Goal: Task Accomplishment & Management: Manage account settings

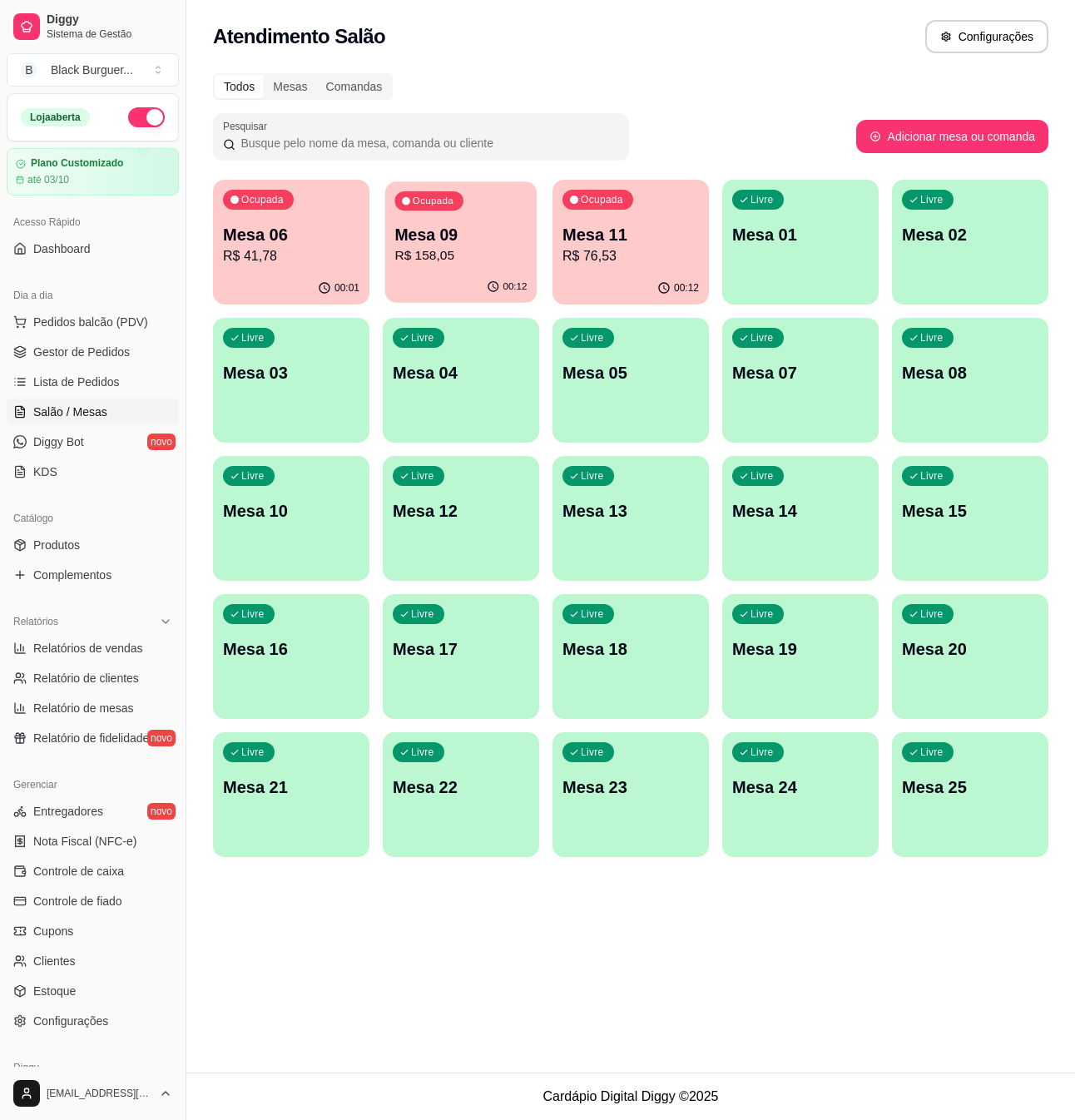
click at [463, 264] on p "R$ 158,05" at bounding box center [460, 255] width 133 height 19
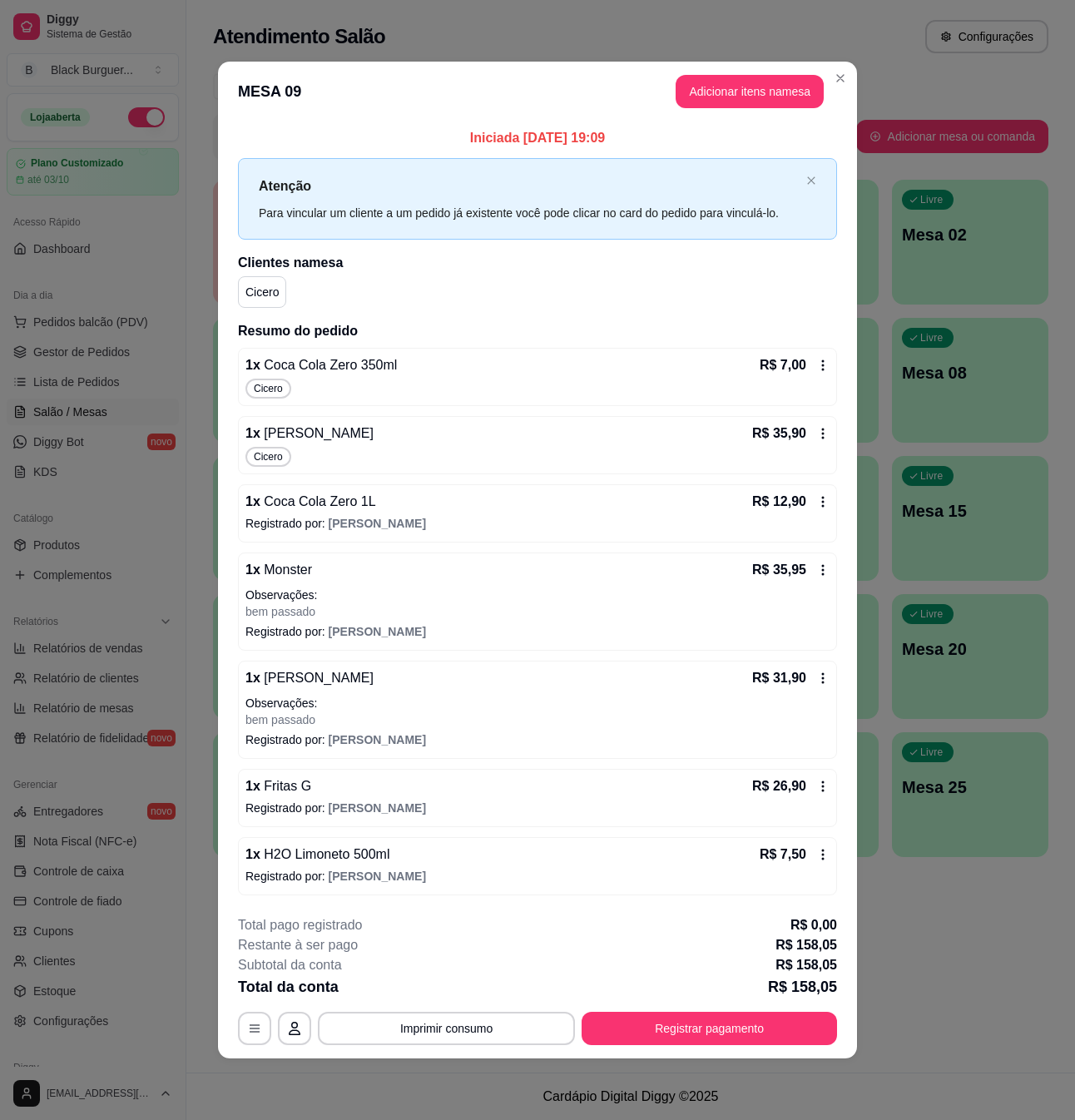
click at [822, 363] on icon at bounding box center [823, 365] width 14 height 14
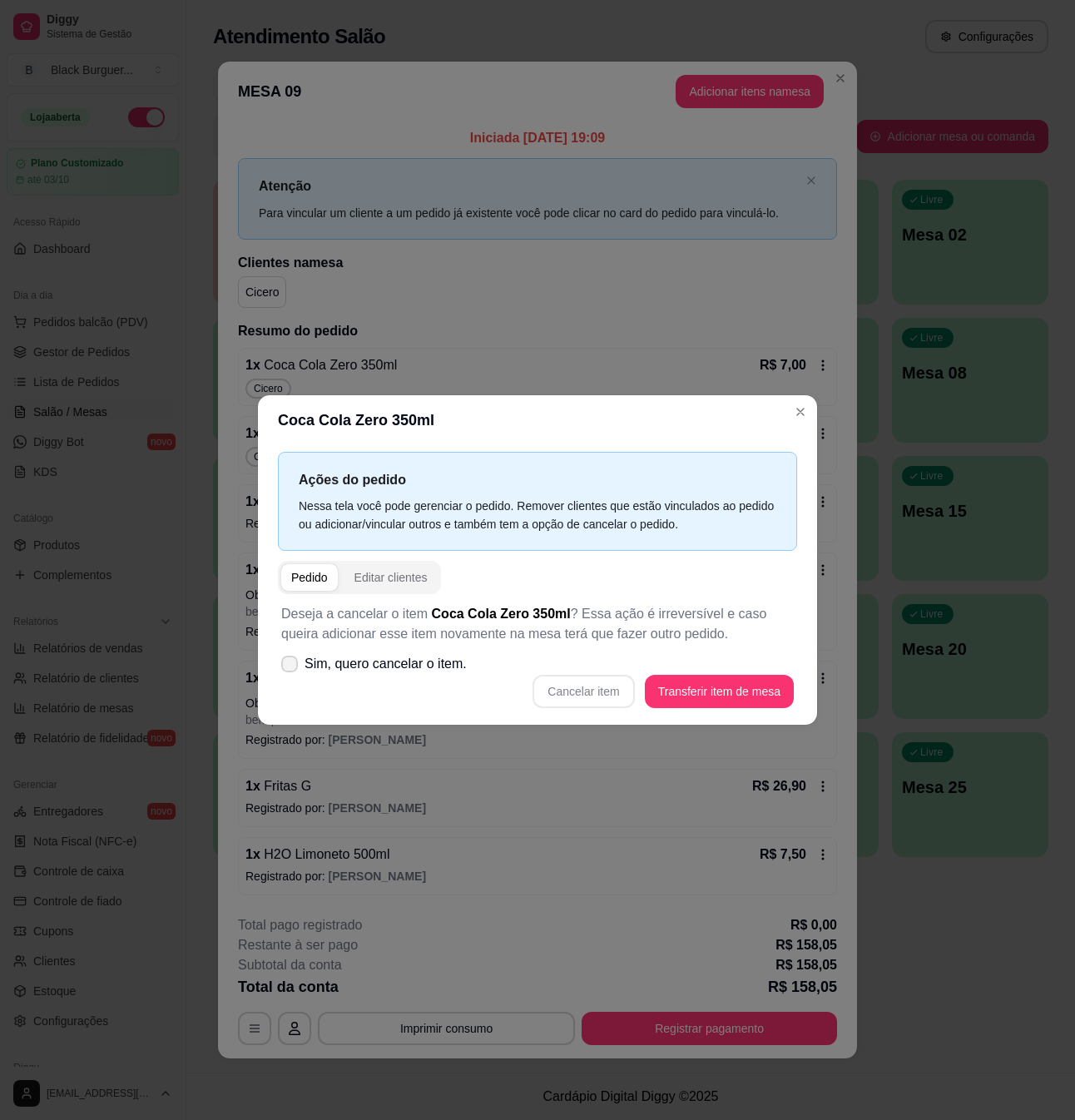
click at [280, 665] on label "Sim, quero cancelar o item." at bounding box center [373, 664] width 198 height 33
click at [280, 667] on input "Sim, quero cancelar o item." at bounding box center [285, 672] width 11 height 11
checkbox input "true"
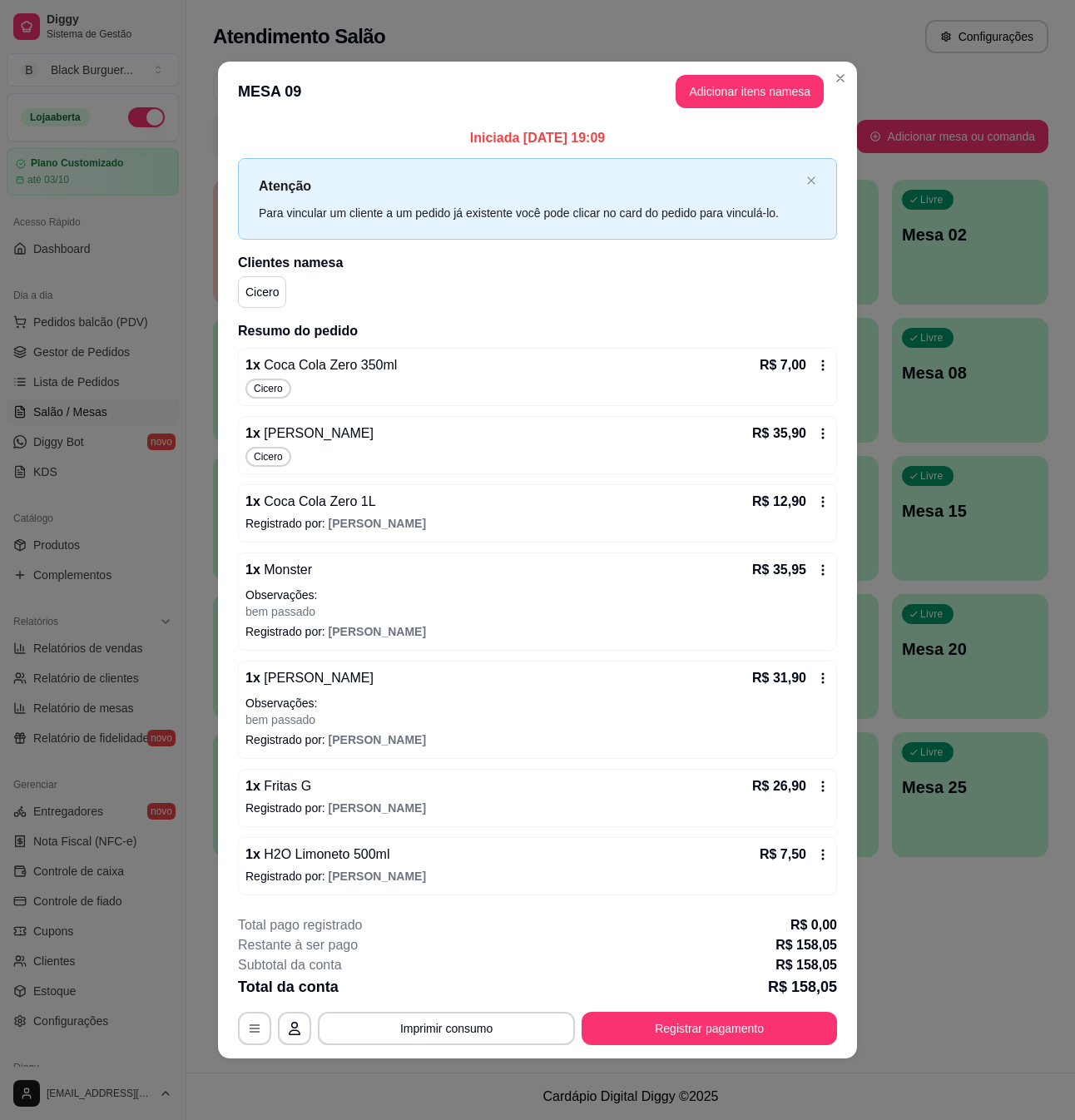
click at [825, 364] on icon at bounding box center [823, 365] width 14 height 14
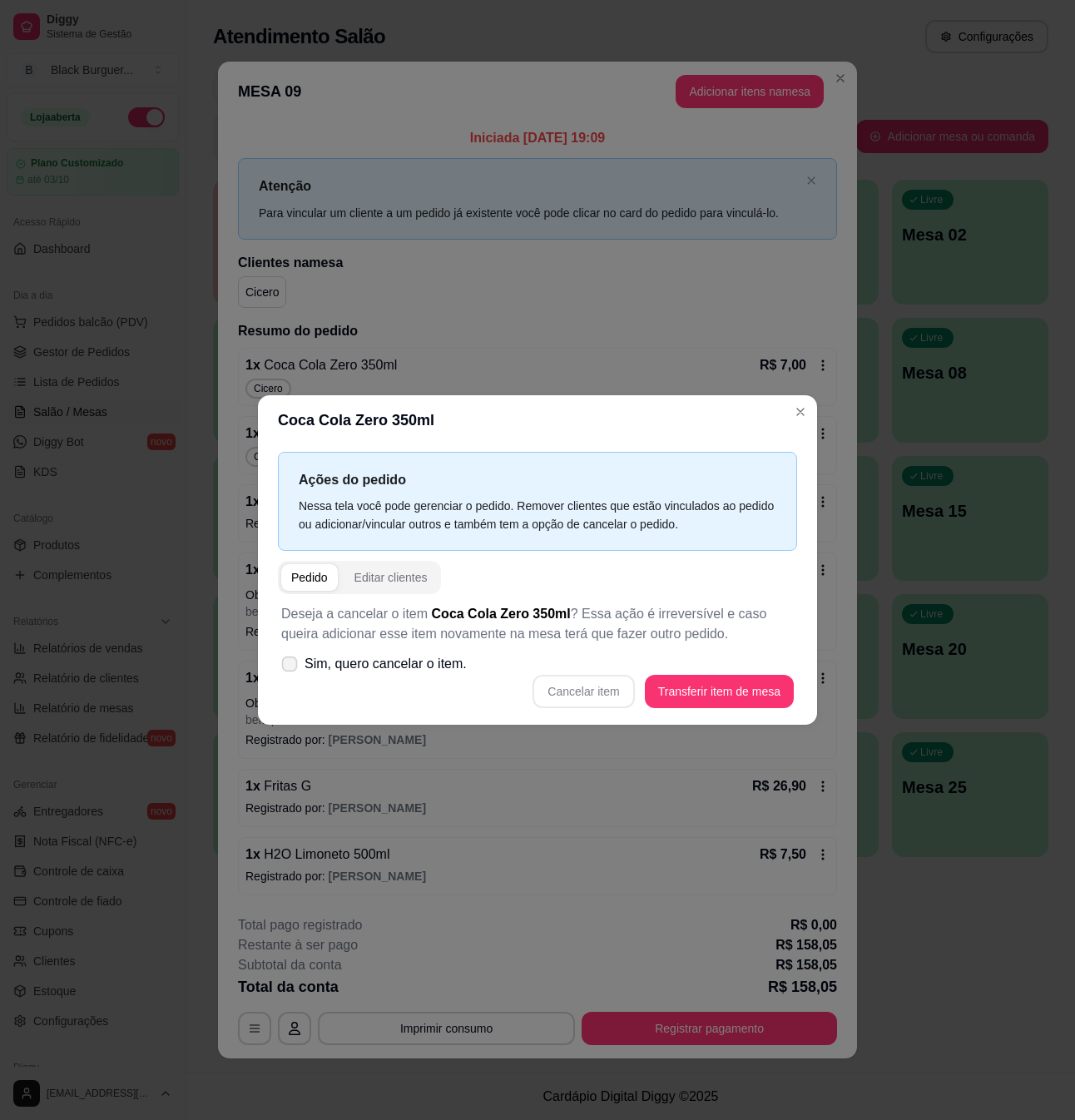
click at [294, 662] on icon at bounding box center [289, 663] width 13 height 9
click at [291, 667] on input "Sim, quero cancelar o item." at bounding box center [285, 672] width 11 height 11
checkbox input "true"
click at [594, 693] on button "Cancelar item" at bounding box center [584, 692] width 99 height 32
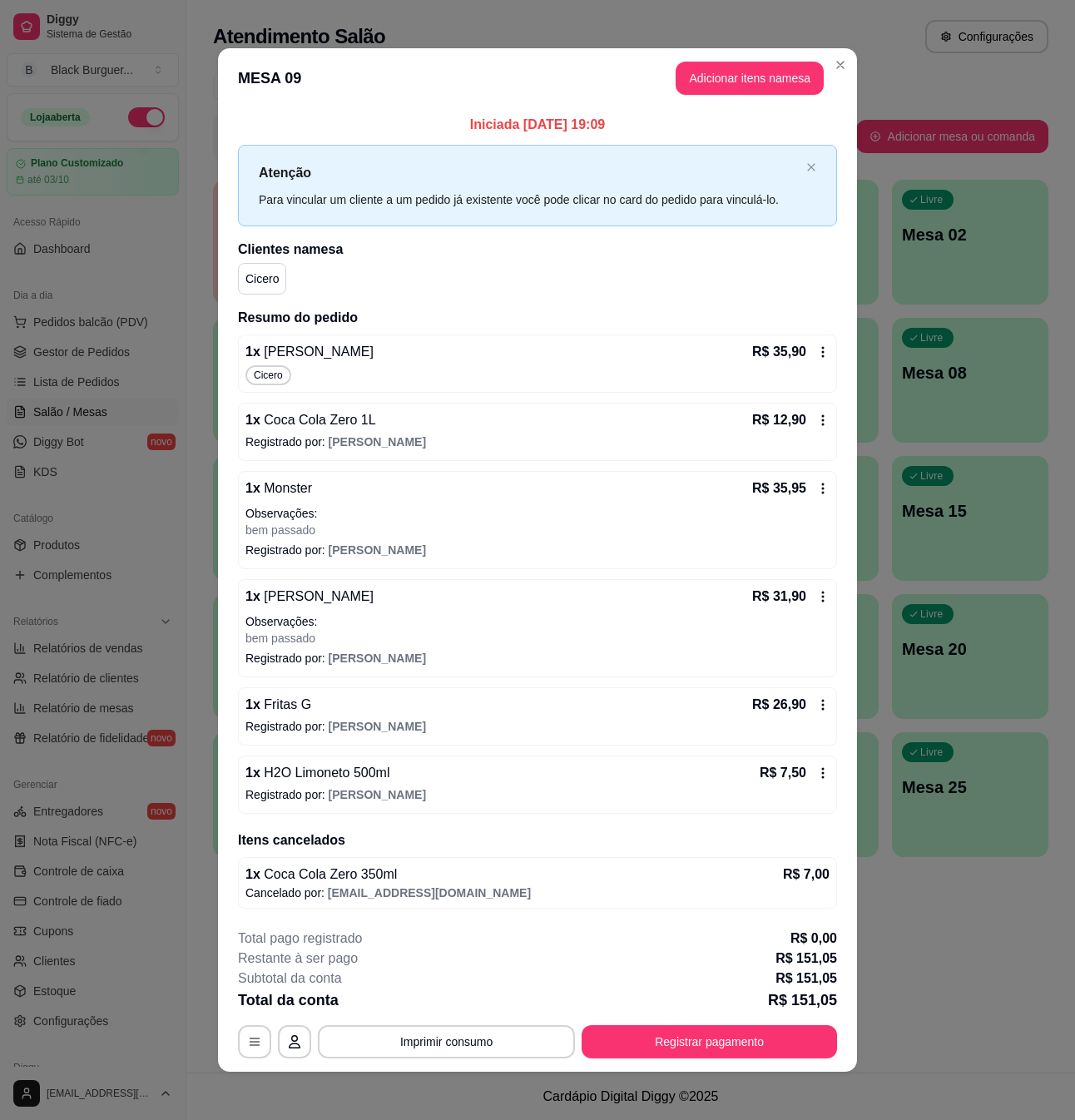
click at [817, 418] on icon at bounding box center [823, 420] width 14 height 14
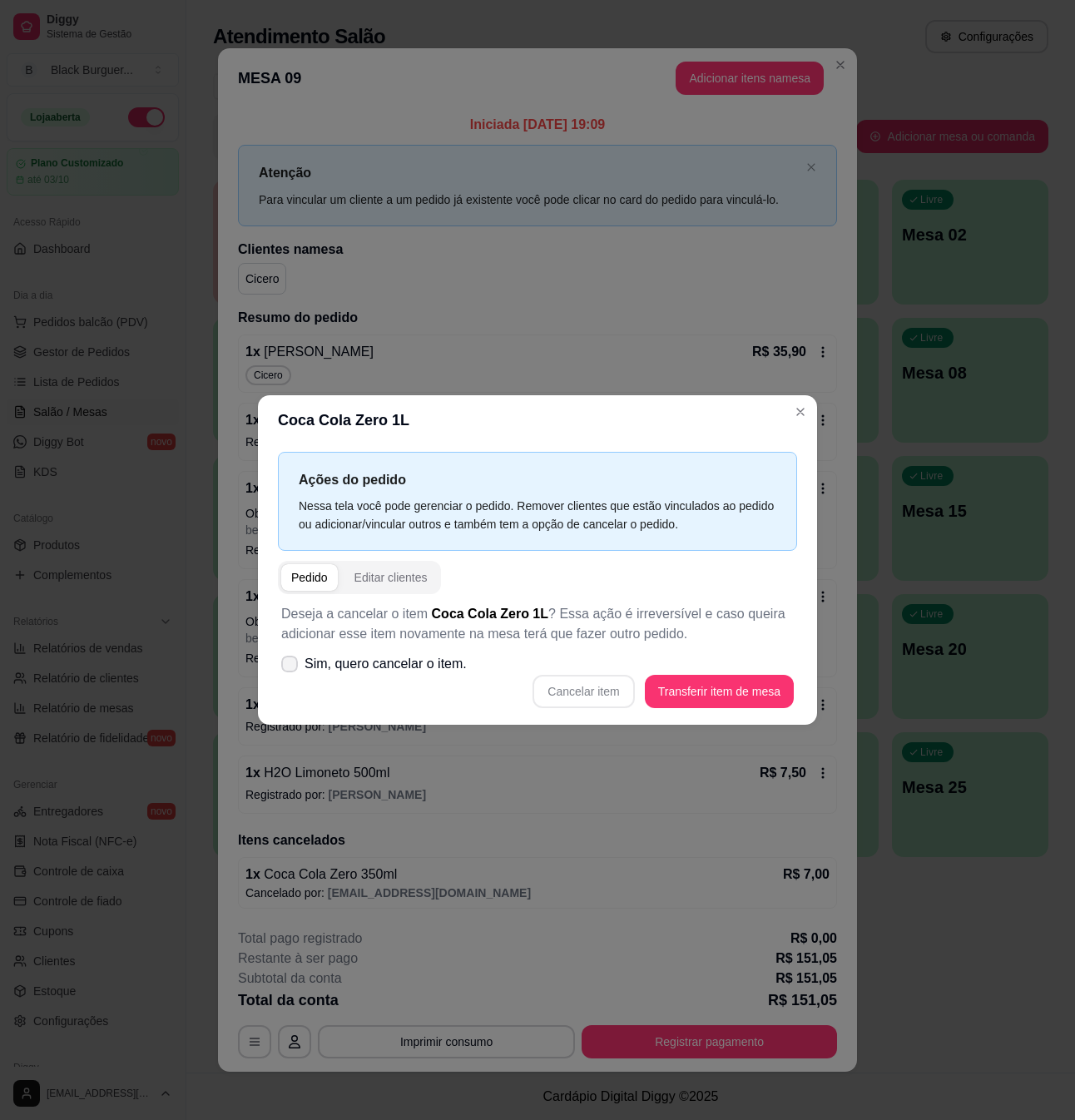
click at [307, 660] on span "Sim, quero cancelar o item." at bounding box center [385, 664] width 162 height 20
click at [291, 667] on input "Sim, quero cancelar o item." at bounding box center [285, 672] width 11 height 11
checkbox input "true"
click at [574, 694] on button "Cancelar item" at bounding box center [583, 692] width 101 height 33
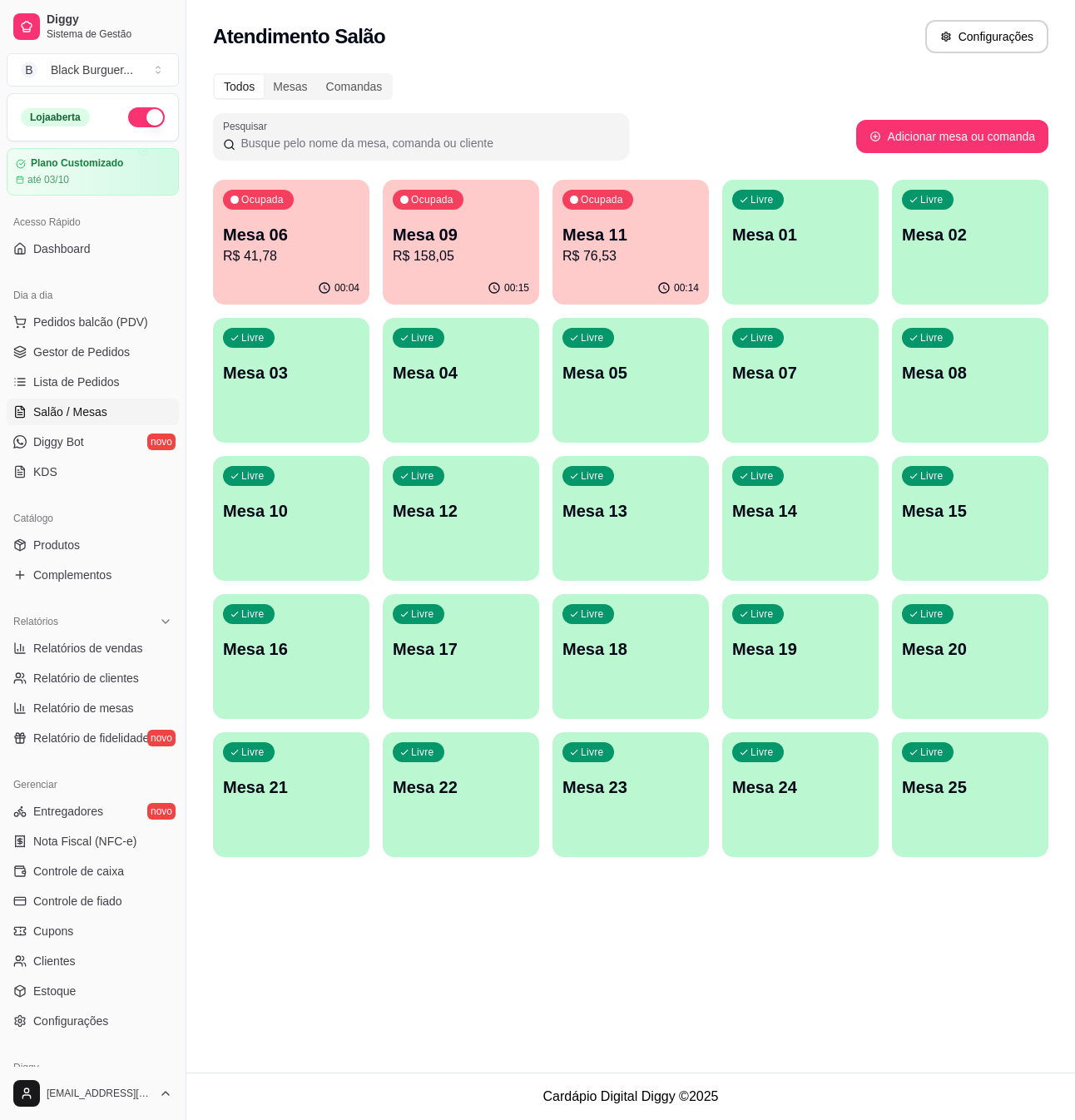
click at [477, 236] on p "Mesa 09" at bounding box center [461, 235] width 137 height 24
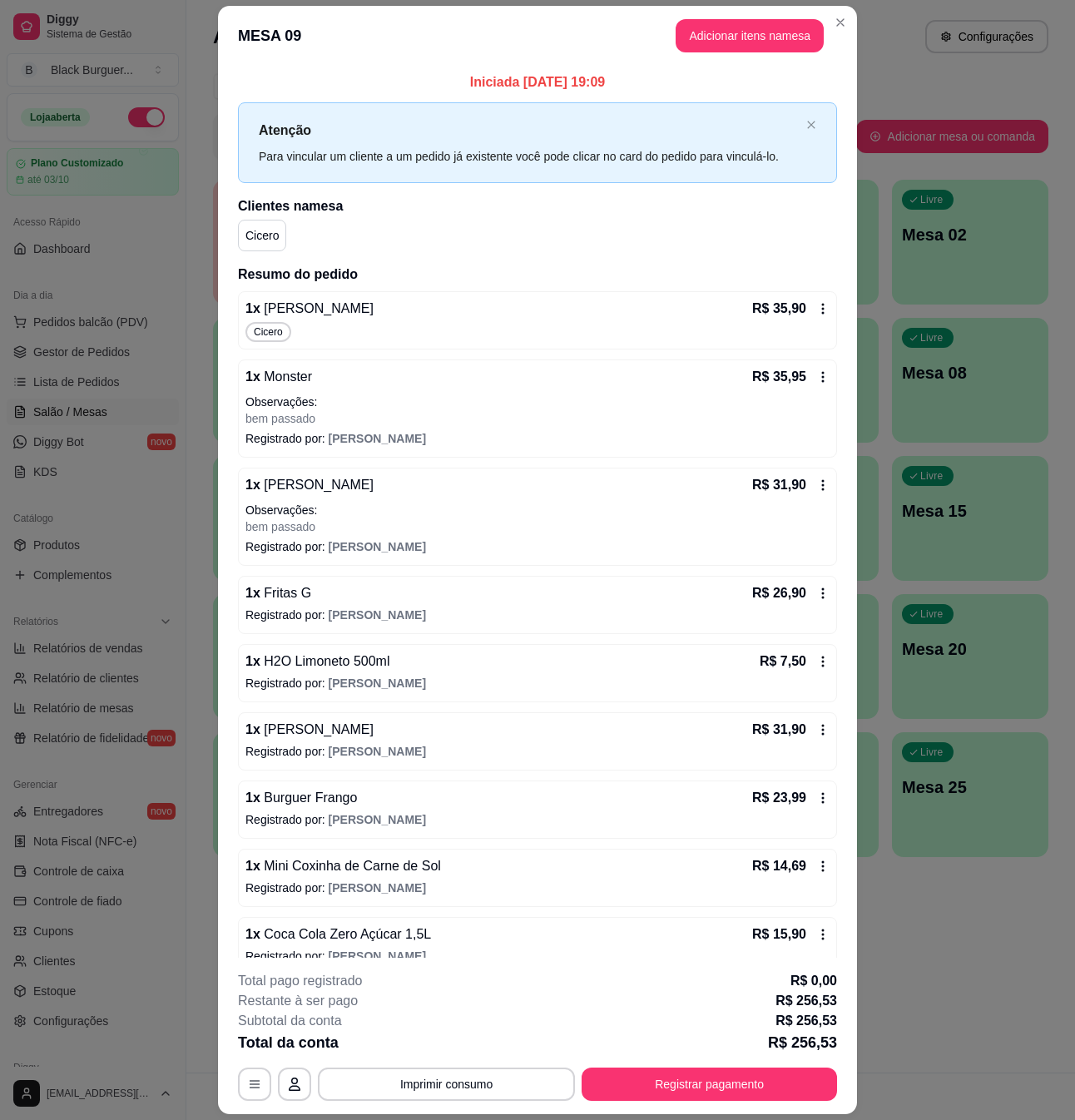
click at [817, 311] on icon at bounding box center [823, 308] width 14 height 14
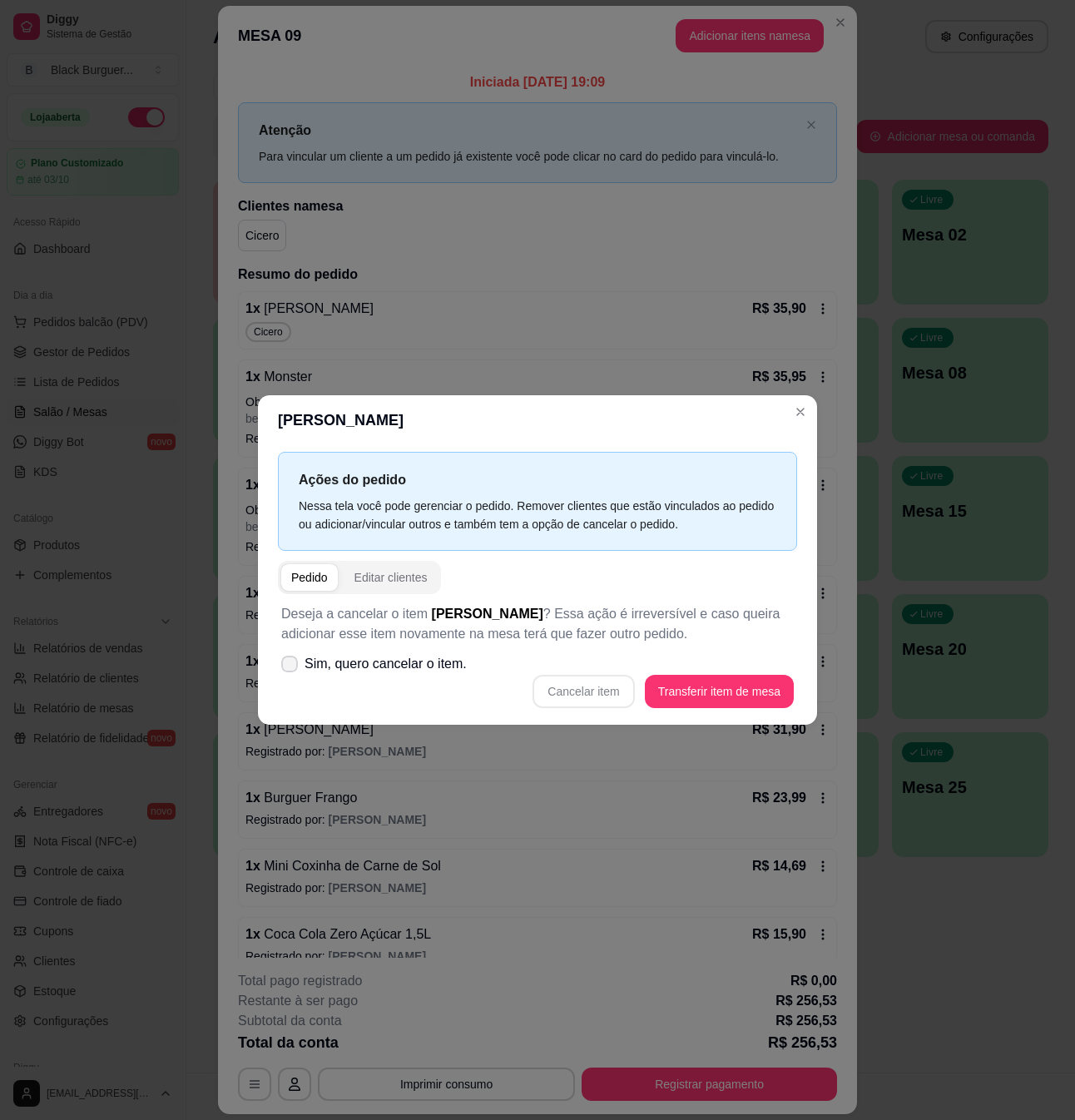
click at [302, 665] on label "Sim, quero cancelar o item." at bounding box center [373, 664] width 198 height 33
click at [291, 667] on input "Sim, quero cancelar o item." at bounding box center [285, 672] width 11 height 11
checkbox input "true"
click at [599, 694] on button "Cancelar item" at bounding box center [583, 692] width 101 height 33
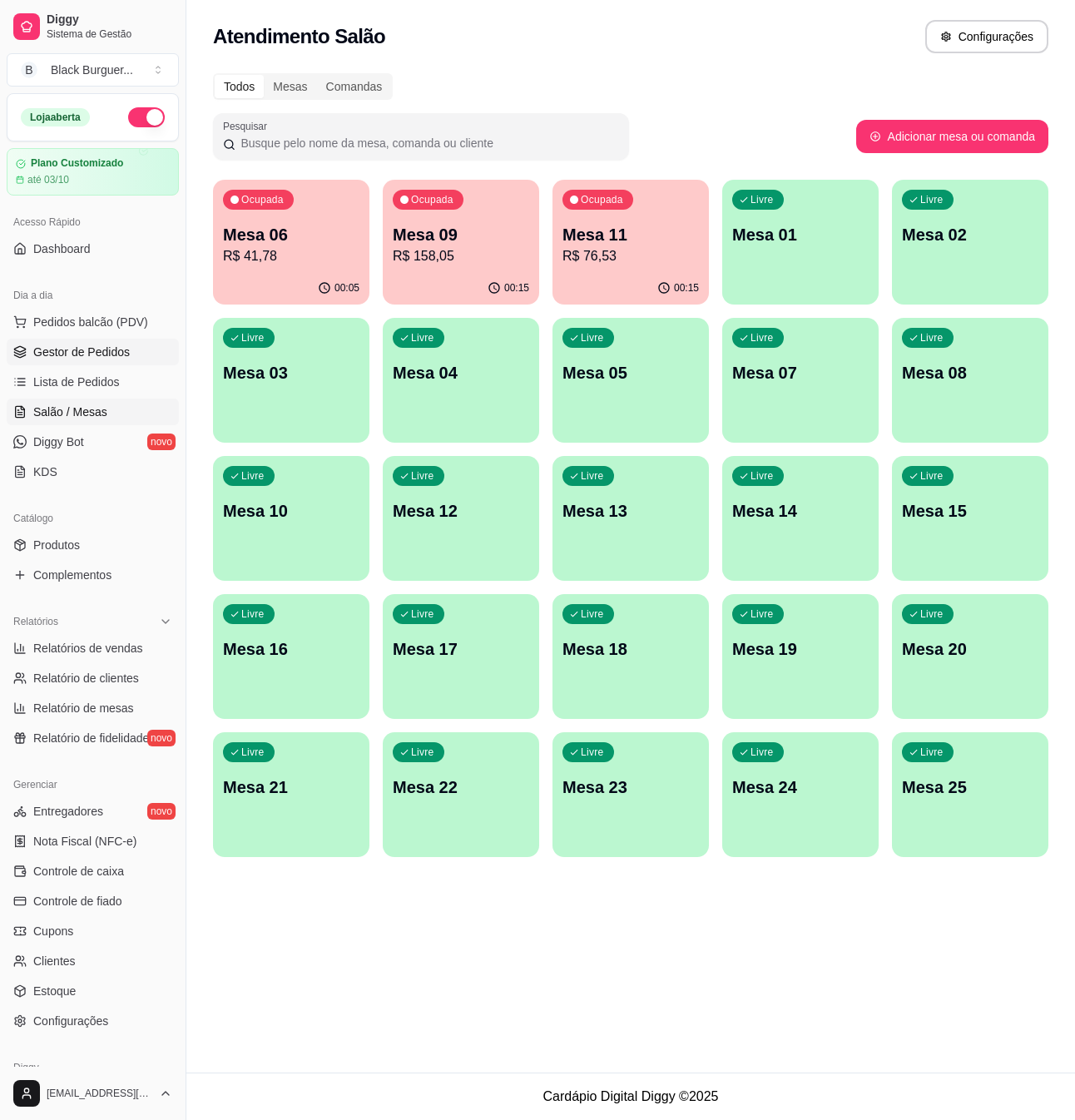
drag, startPoint x: 98, startPoint y: 347, endPoint x: 108, endPoint y: 353, distance: 11.7
click at [98, 351] on span "Gestor de Pedidos" at bounding box center [82, 352] width 96 height 17
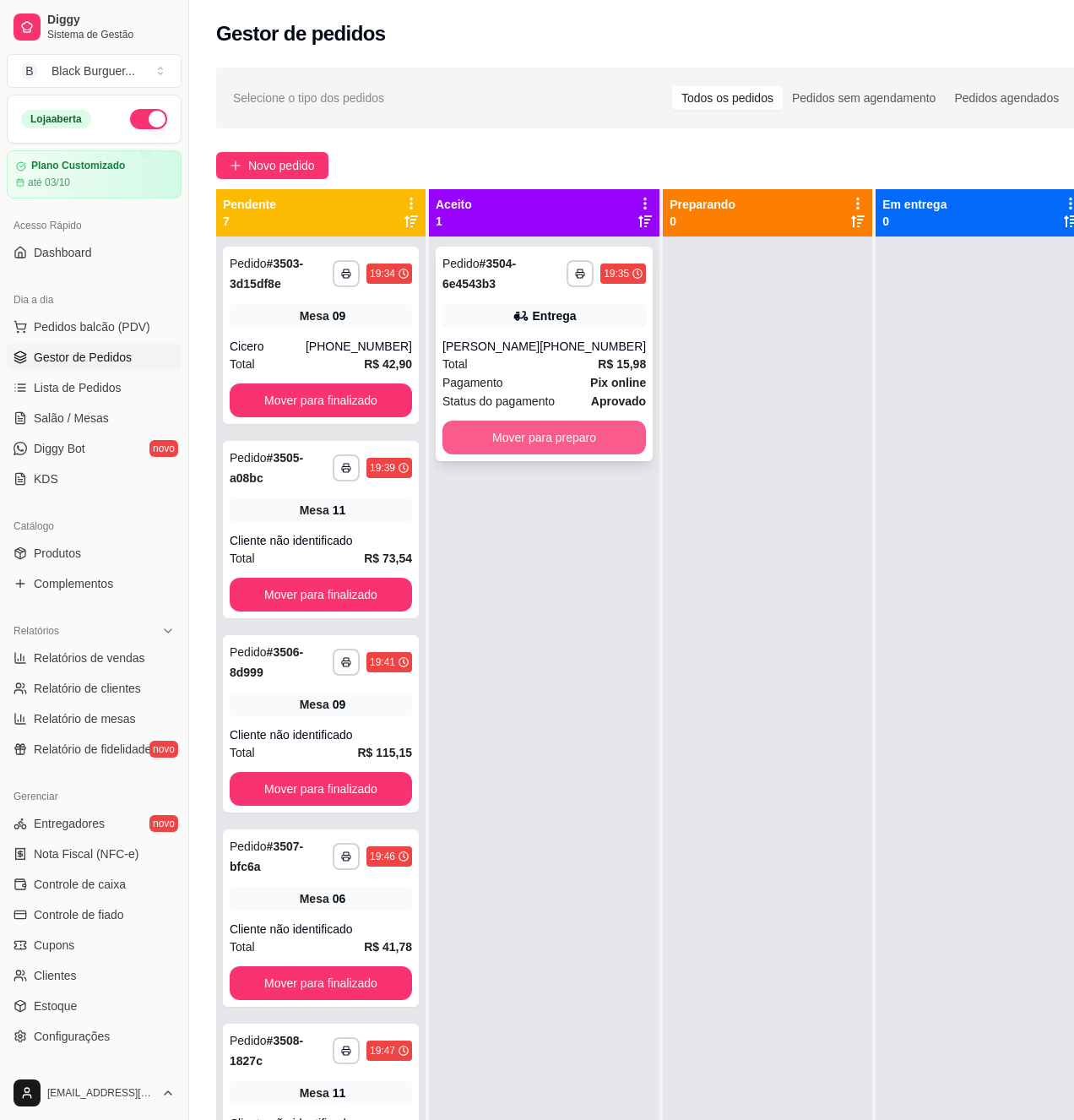
click at [519, 441] on button "Mover para preparo" at bounding box center [544, 438] width 203 height 34
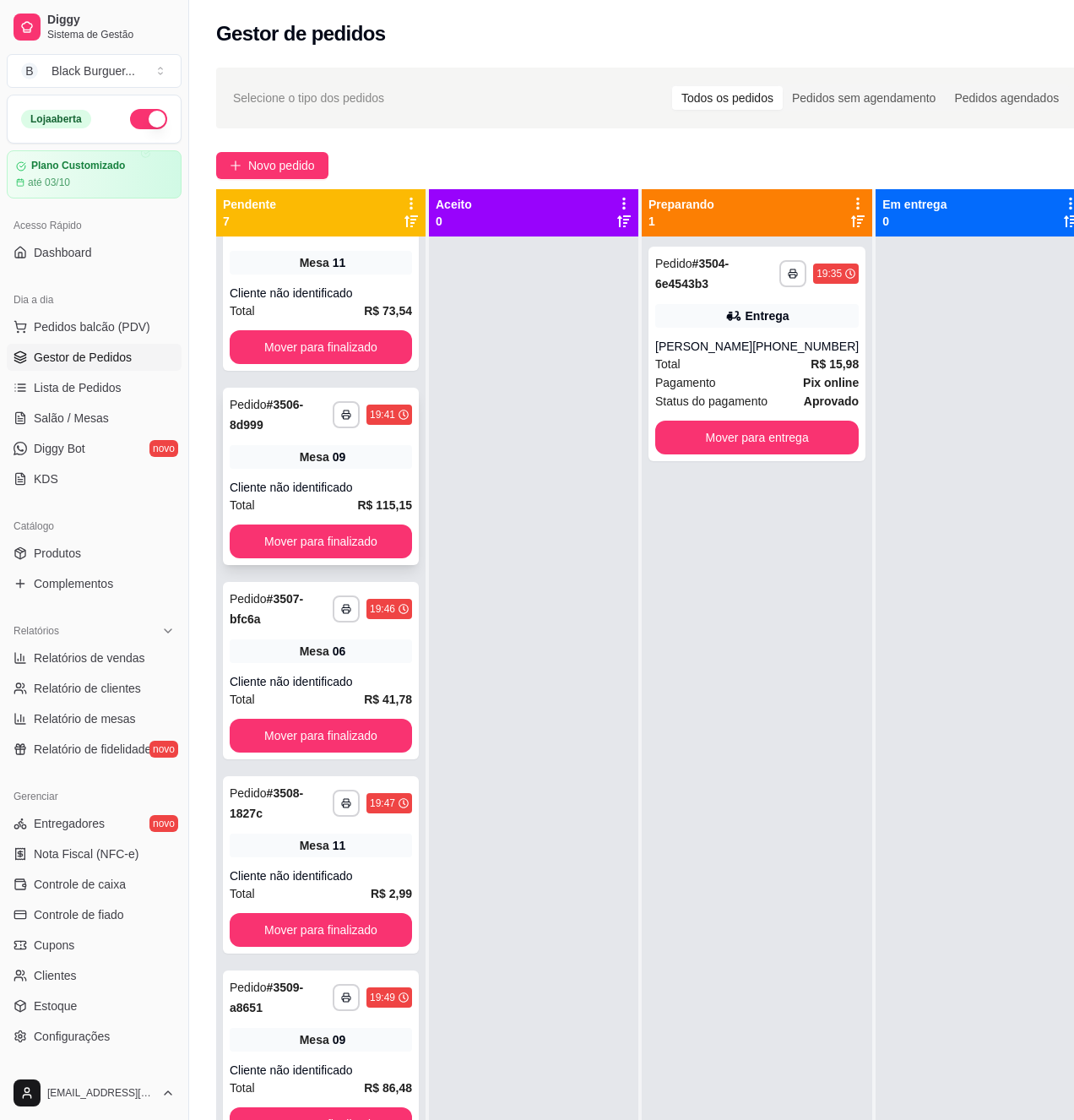
scroll to position [47, 0]
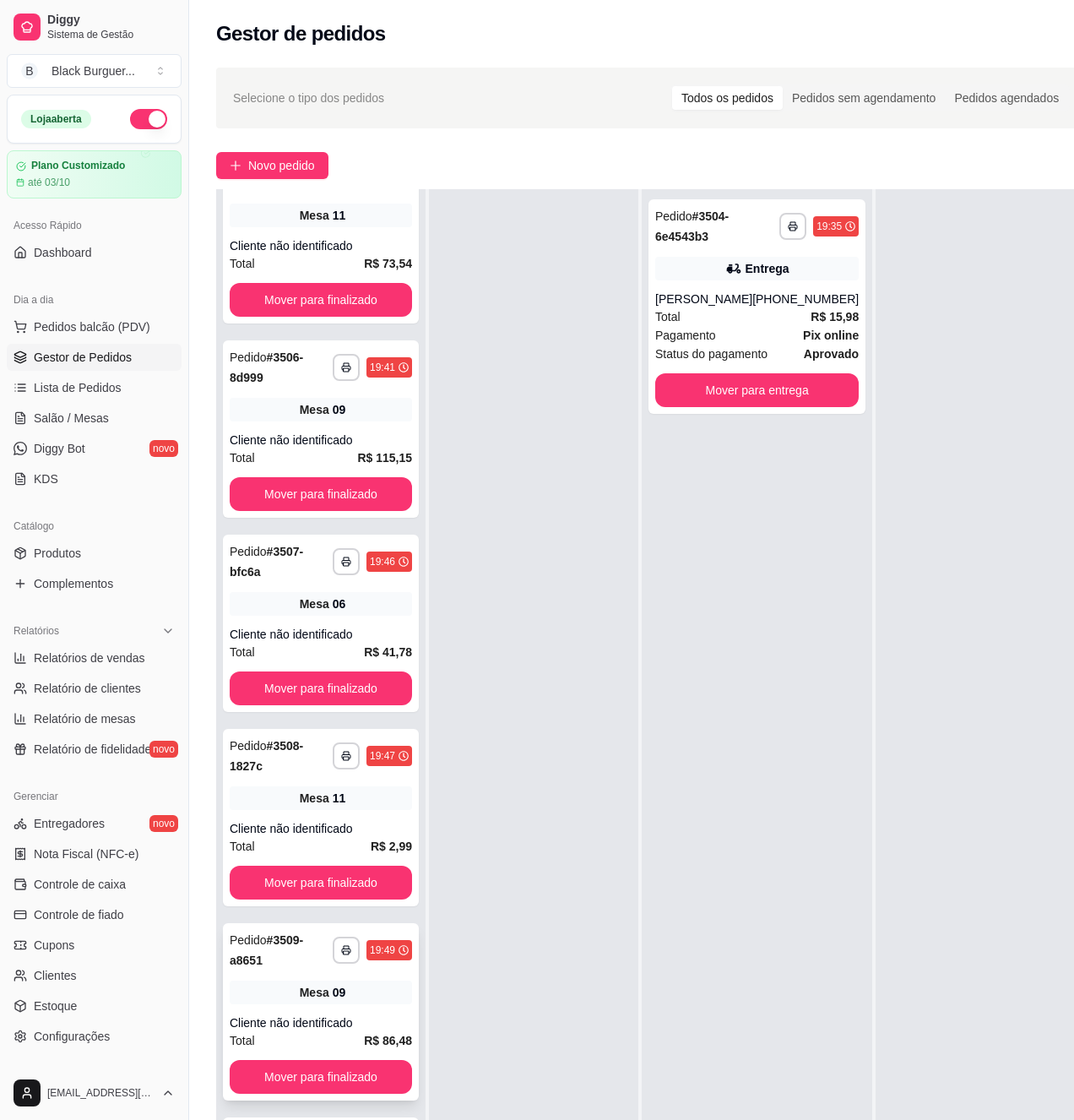
click at [291, 1017] on div "**********" at bounding box center [321, 1012] width 195 height 178
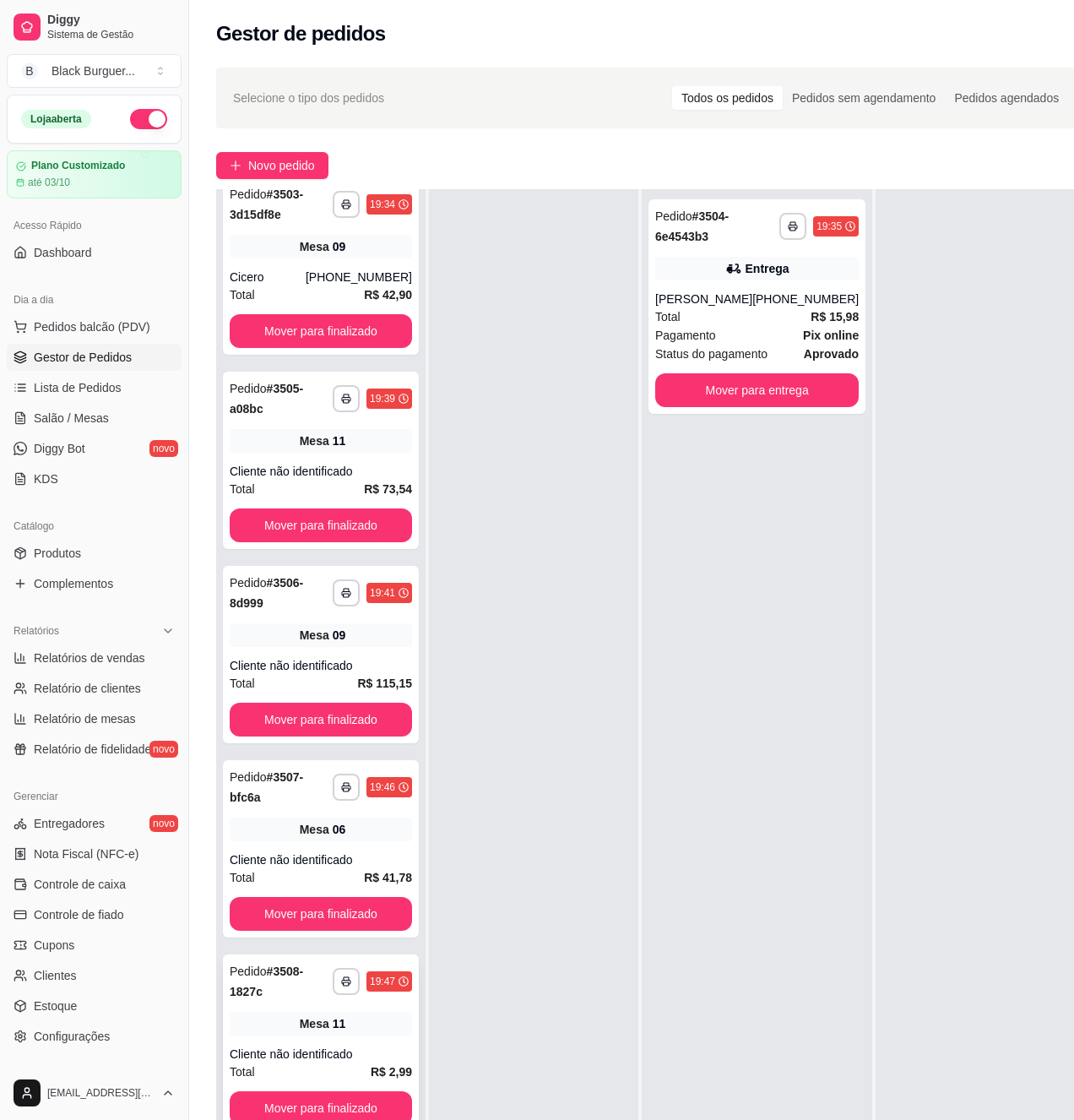
scroll to position [0, 0]
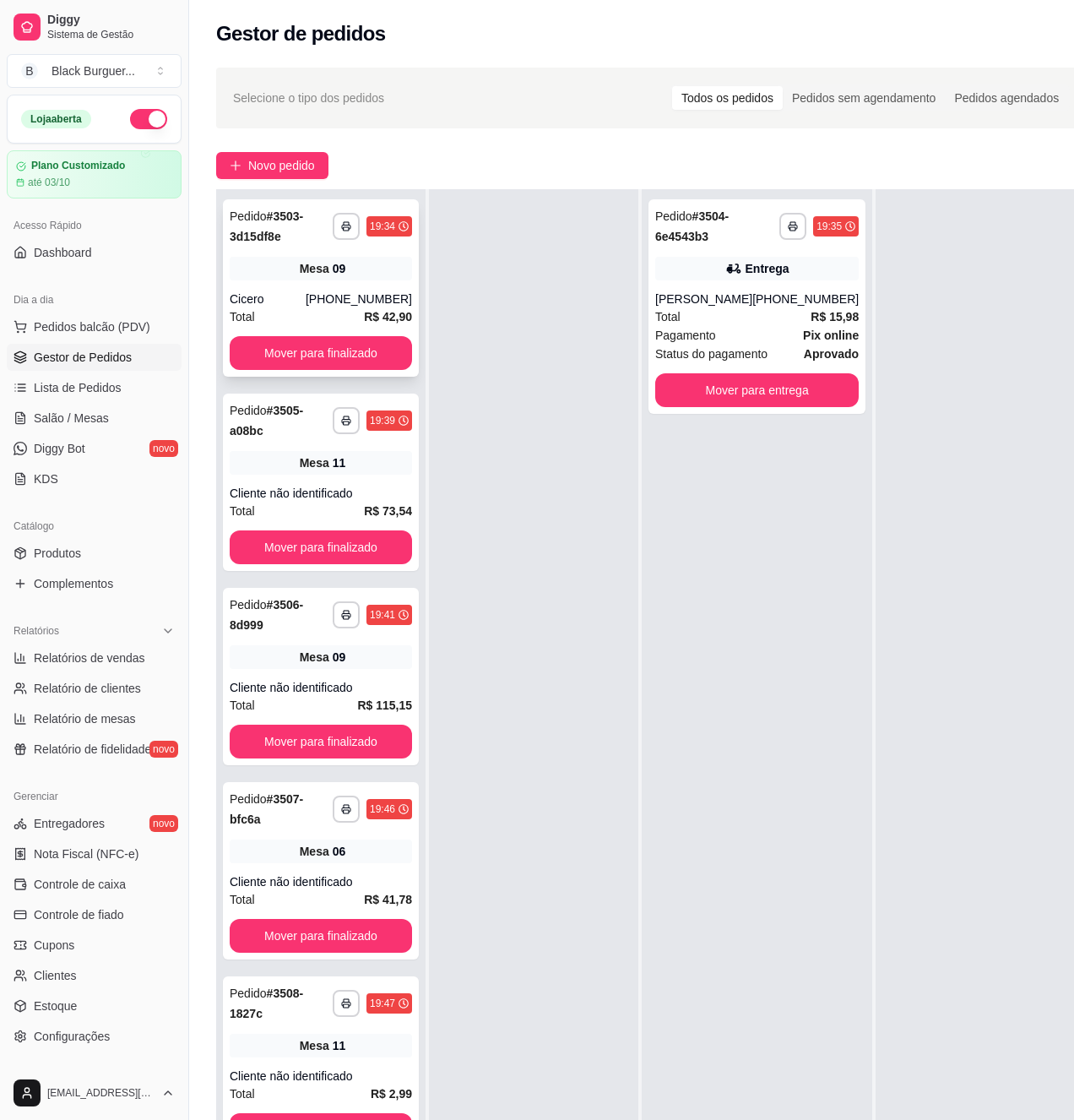
click at [284, 284] on div "**********" at bounding box center [321, 288] width 195 height 178
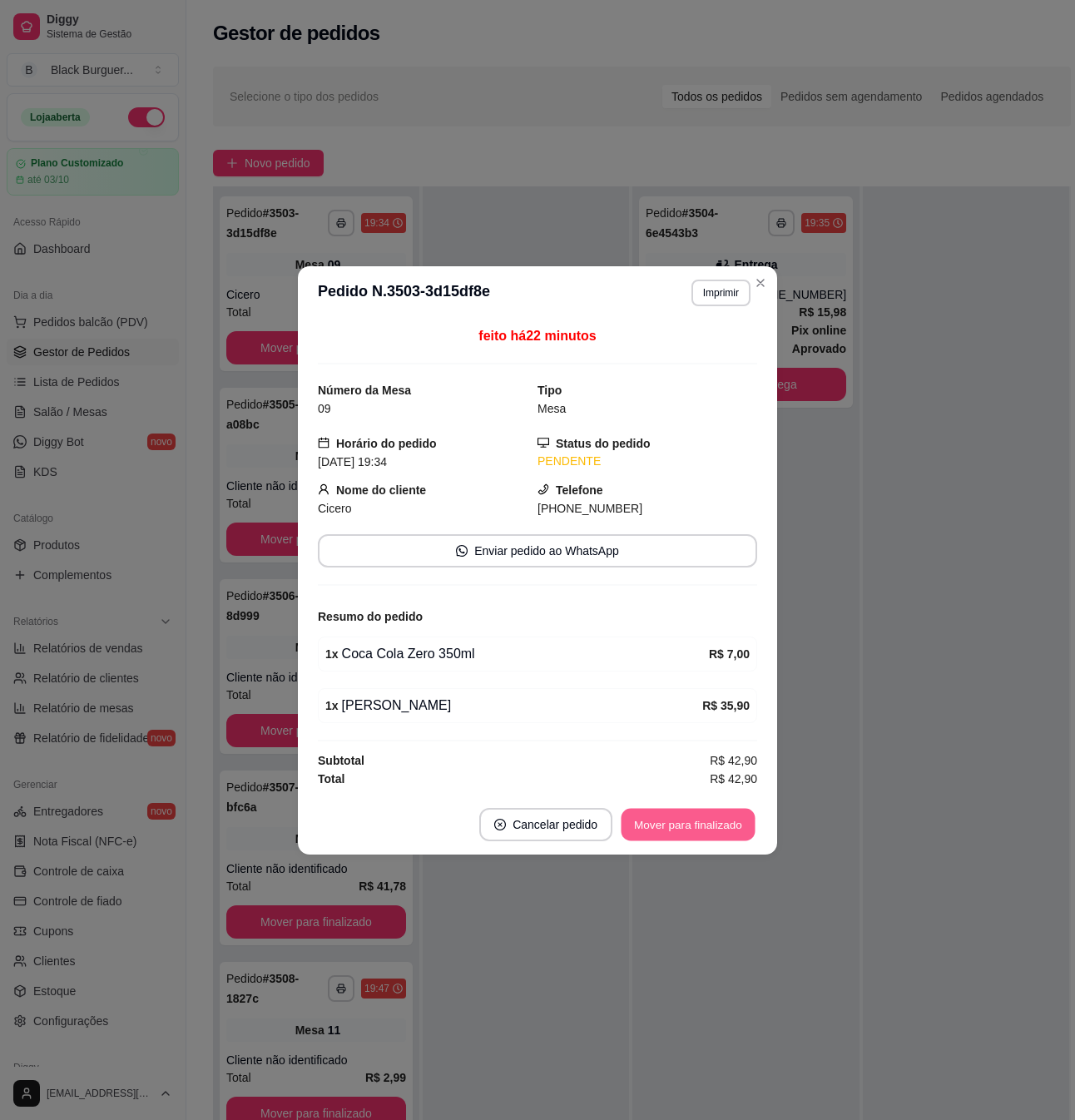
click at [698, 829] on button "Mover para finalizado" at bounding box center [689, 823] width 134 height 32
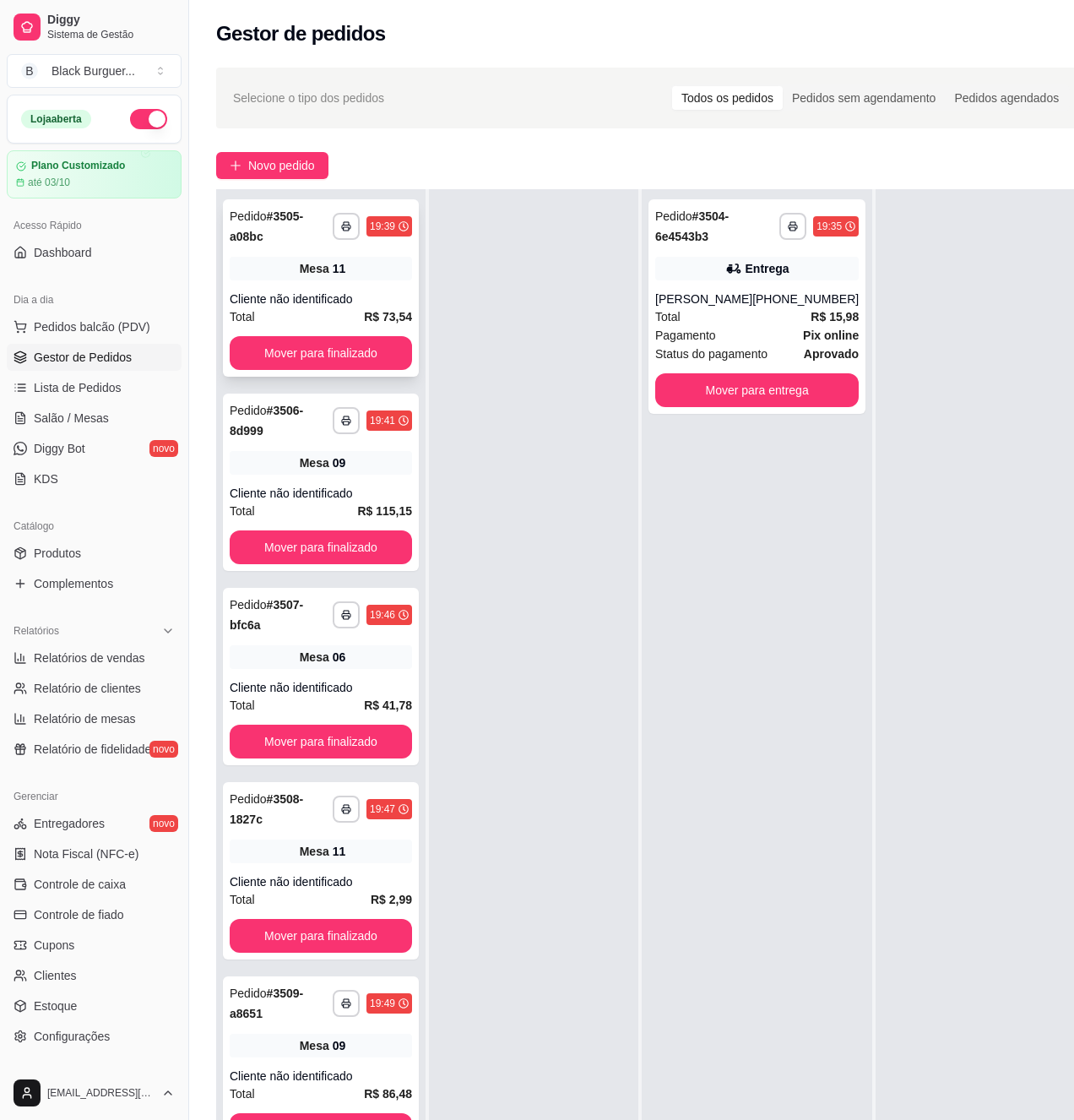
click at [253, 299] on div "Cliente não identificado" at bounding box center [320, 298] width 182 height 17
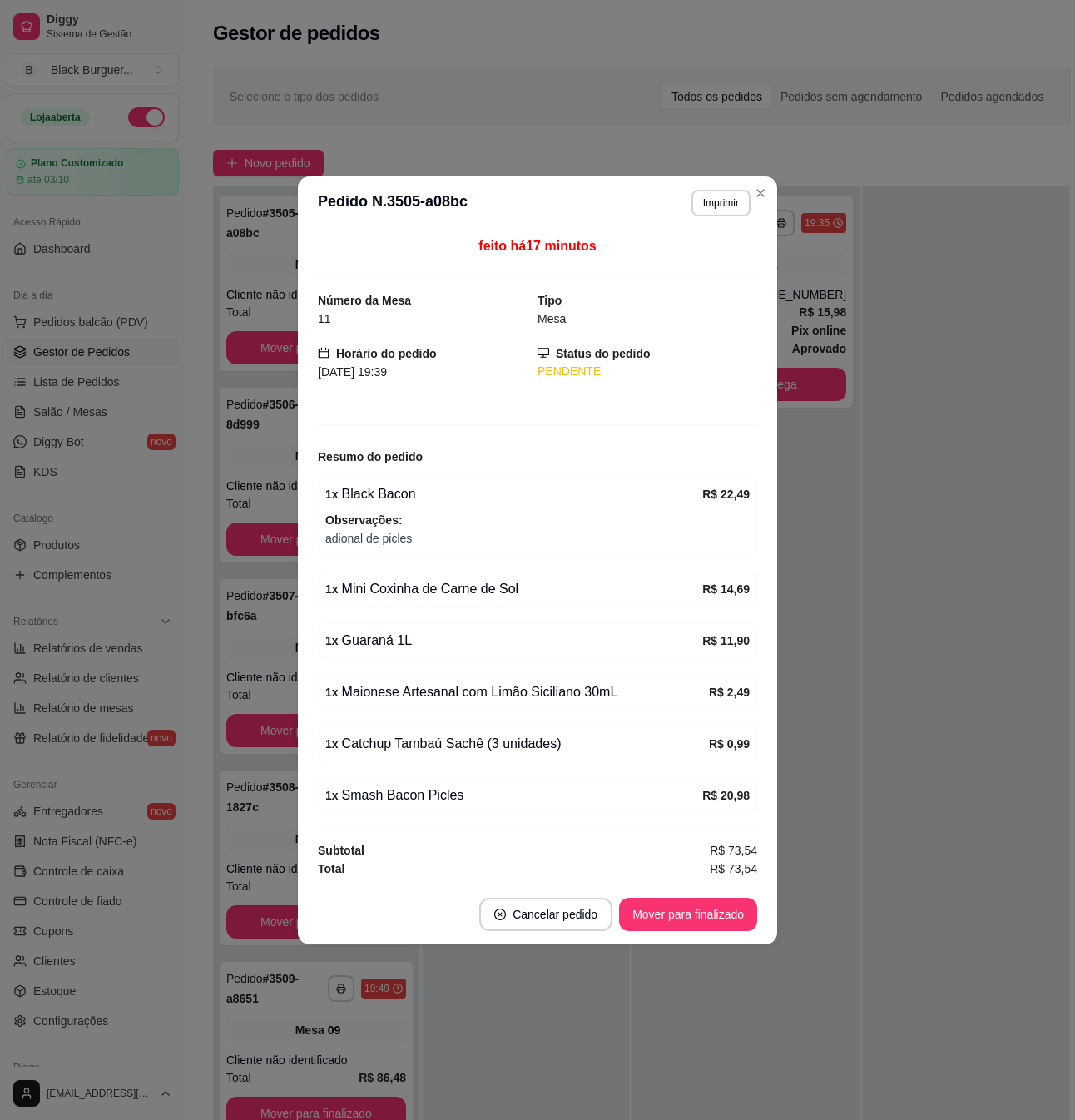
click at [300, 790] on div "feito há 17 minutos Número da Mesa 11 Tipo Mesa Horário do pedido [DATE] 19:39 …" at bounding box center [538, 557] width 480 height 654
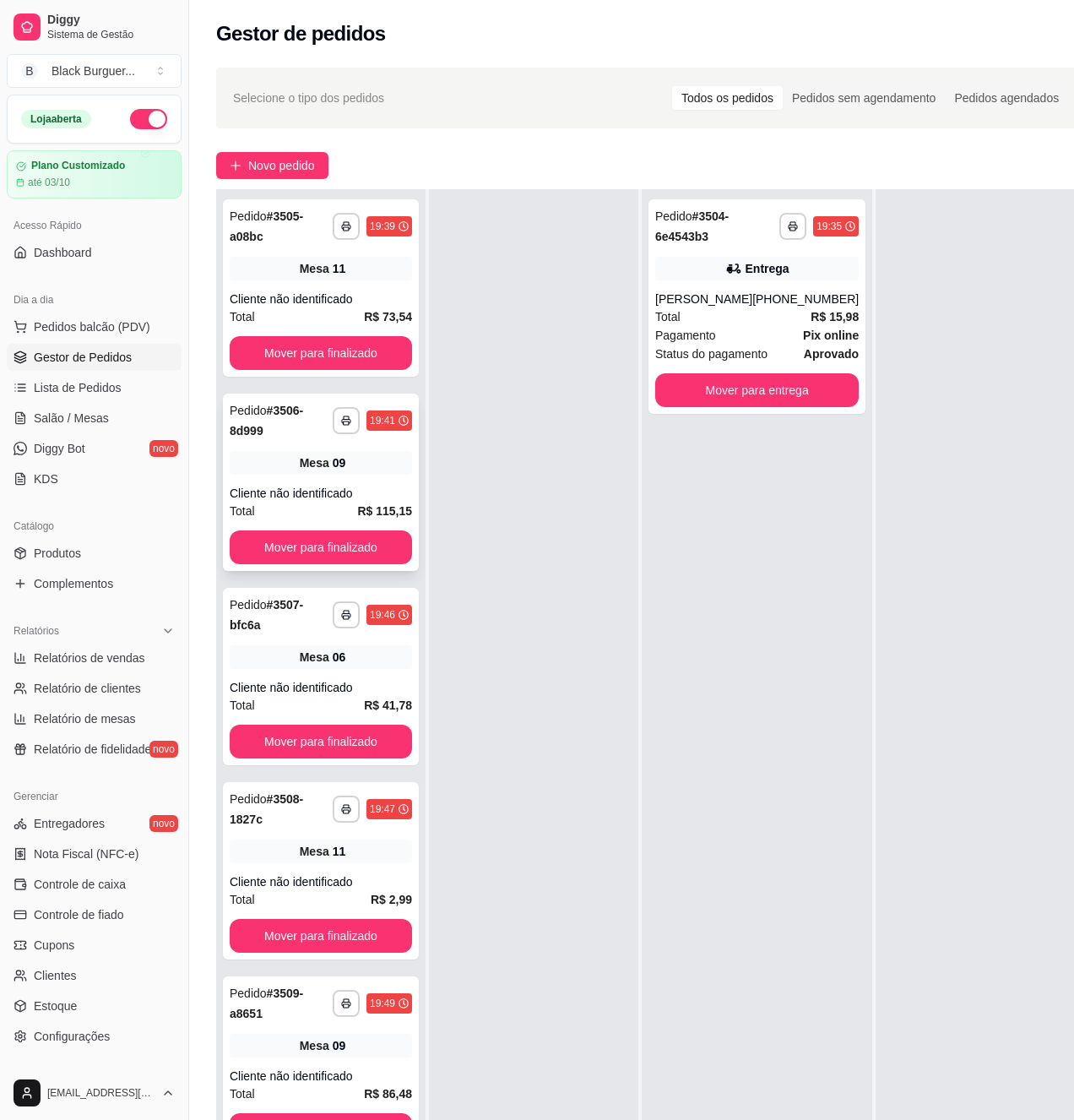
click at [258, 463] on div "Mesa 09" at bounding box center [320, 463] width 182 height 24
click at [243, 653] on div "Mesa 06" at bounding box center [320, 657] width 182 height 24
click at [285, 829] on div "Pedido # 3508-1827c" at bounding box center [280, 809] width 103 height 41
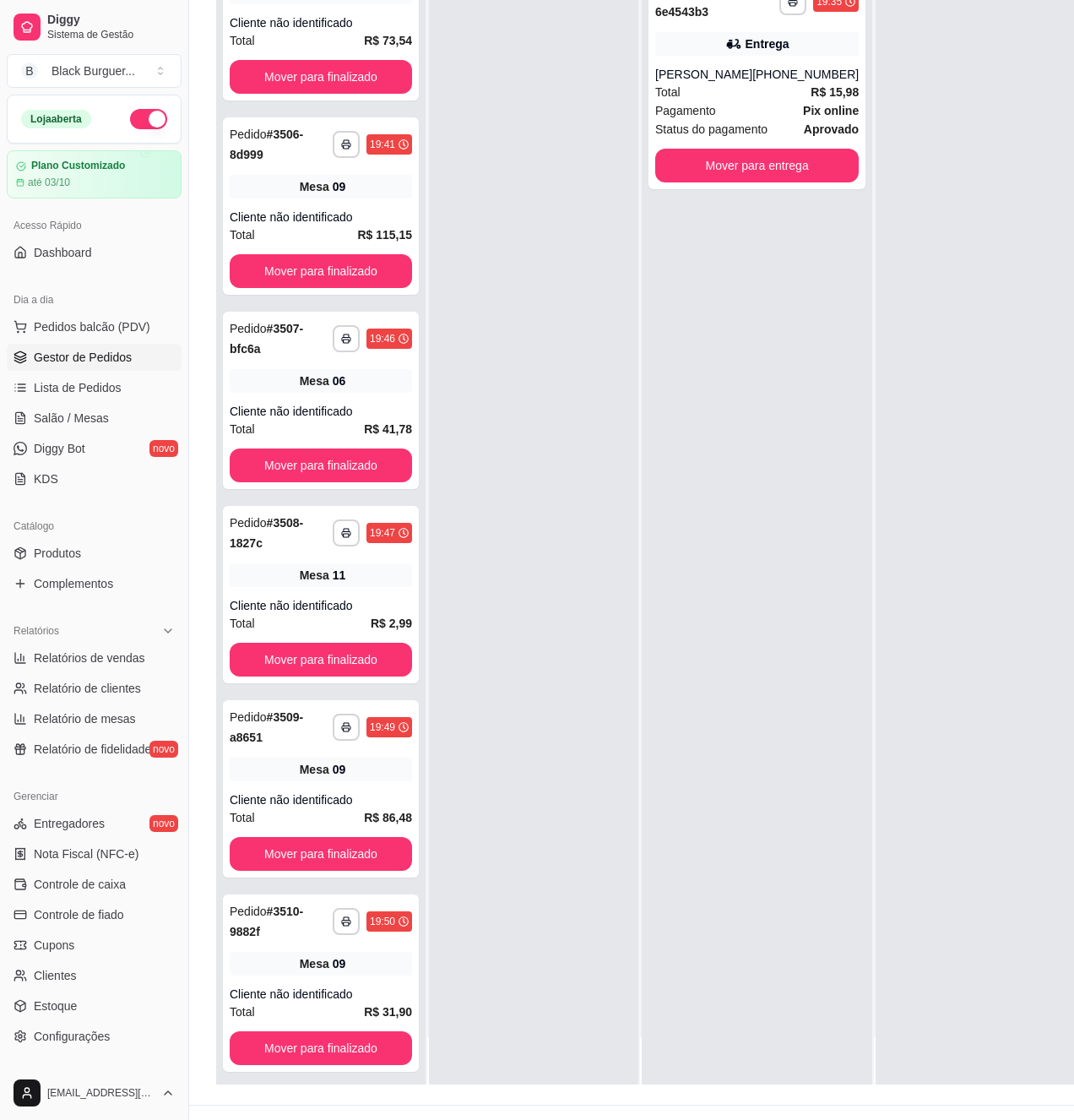
scroll to position [274, 0]
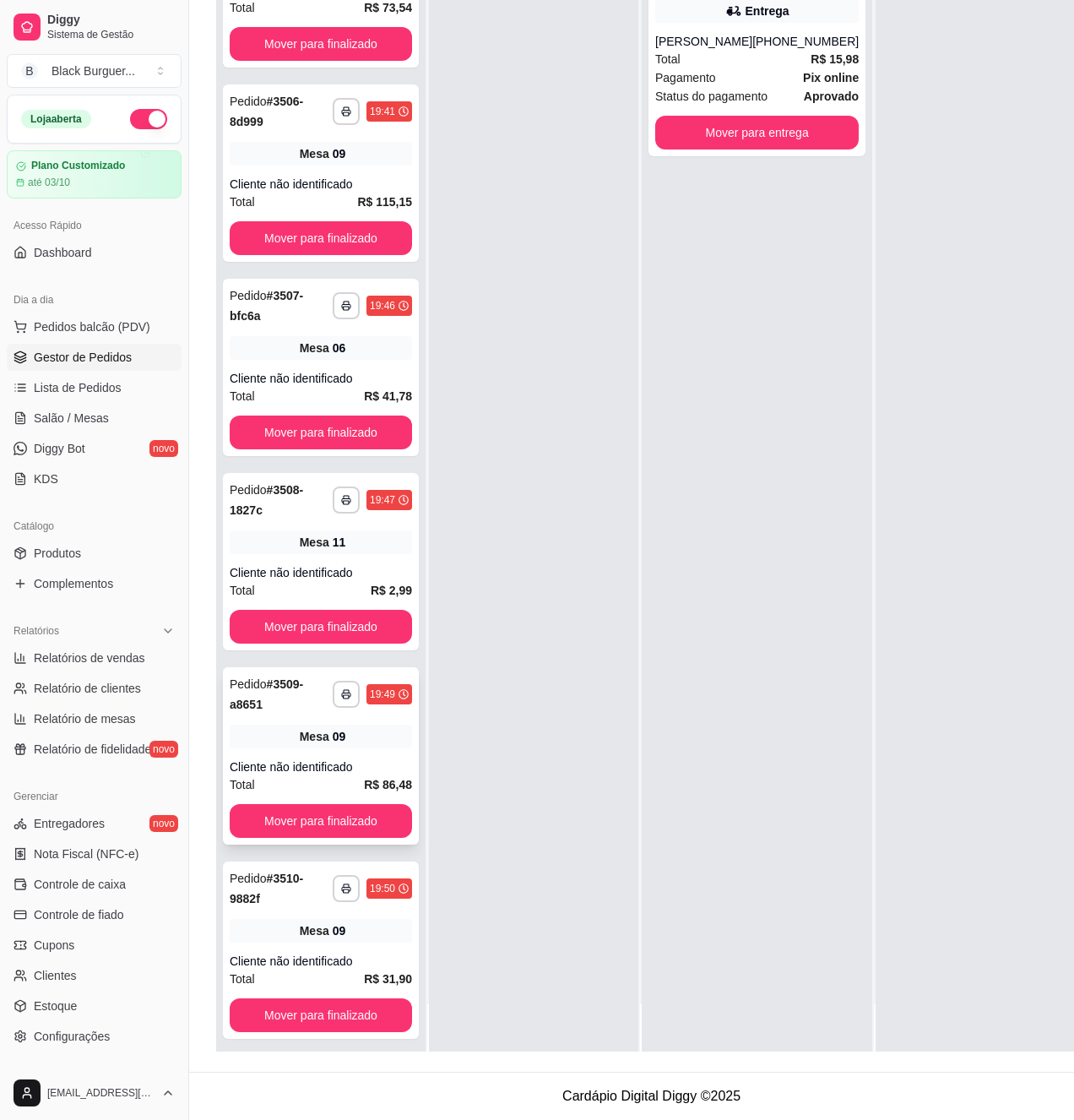
click at [295, 741] on div "**********" at bounding box center [321, 756] width 195 height 178
click at [277, 363] on div "**********" at bounding box center [321, 367] width 195 height 178
click at [322, 918] on div "**********" at bounding box center [321, 950] width 195 height 178
click at [803, 71] on strong "Pix online" at bounding box center [831, 78] width 56 height 14
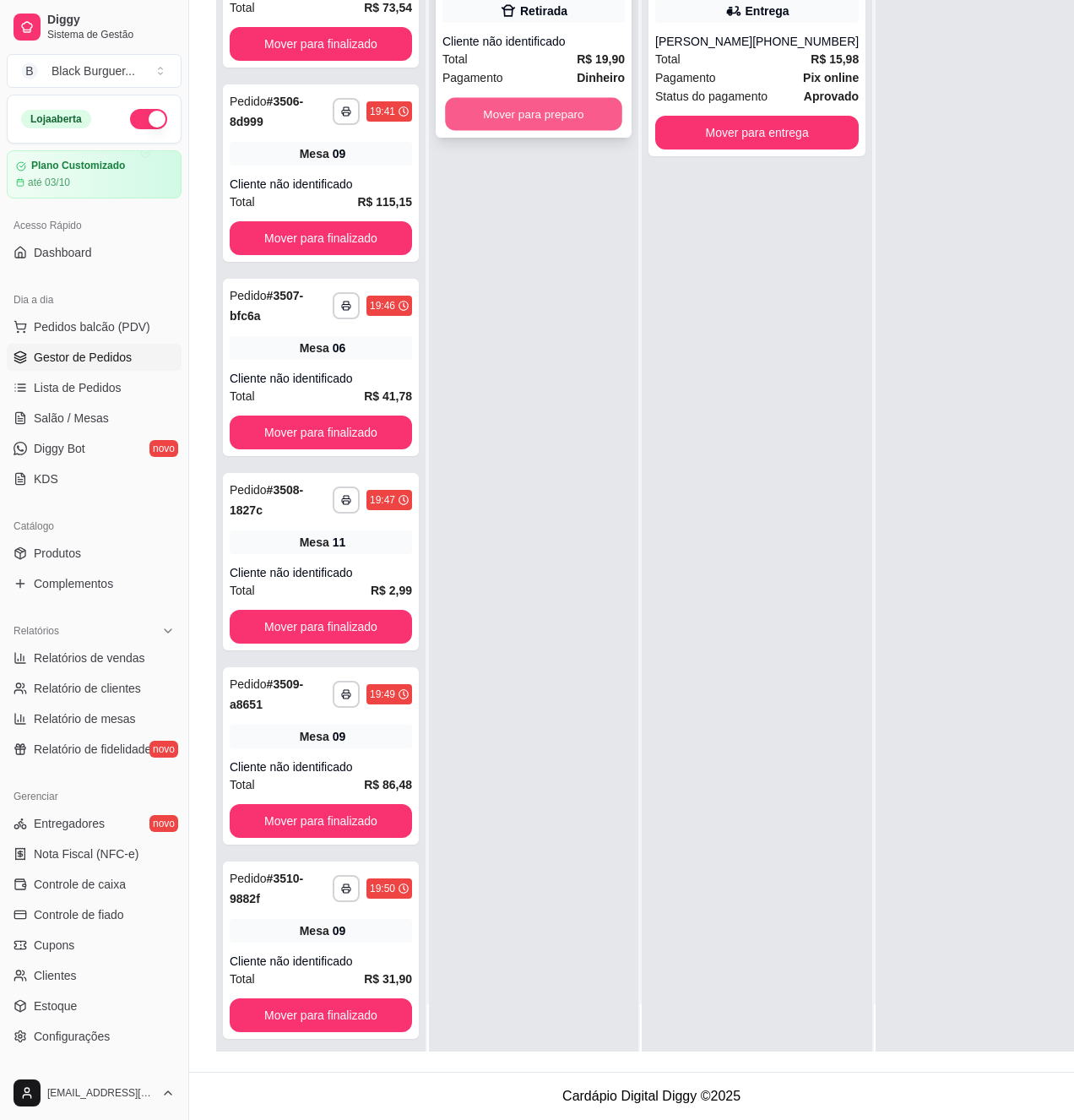
click at [551, 98] on button "Mover para preparo" at bounding box center [534, 114] width 178 height 33
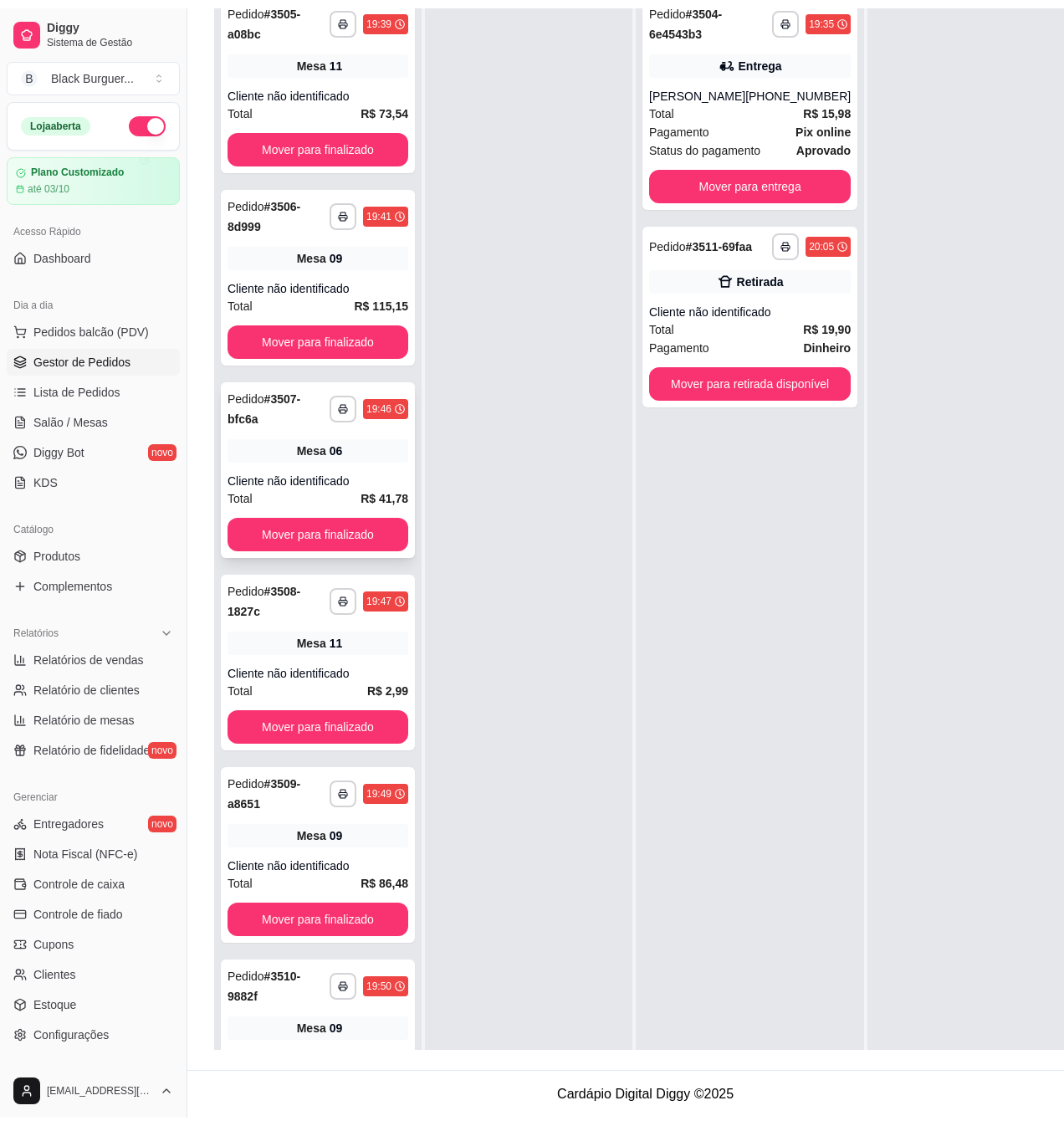
scroll to position [0, 0]
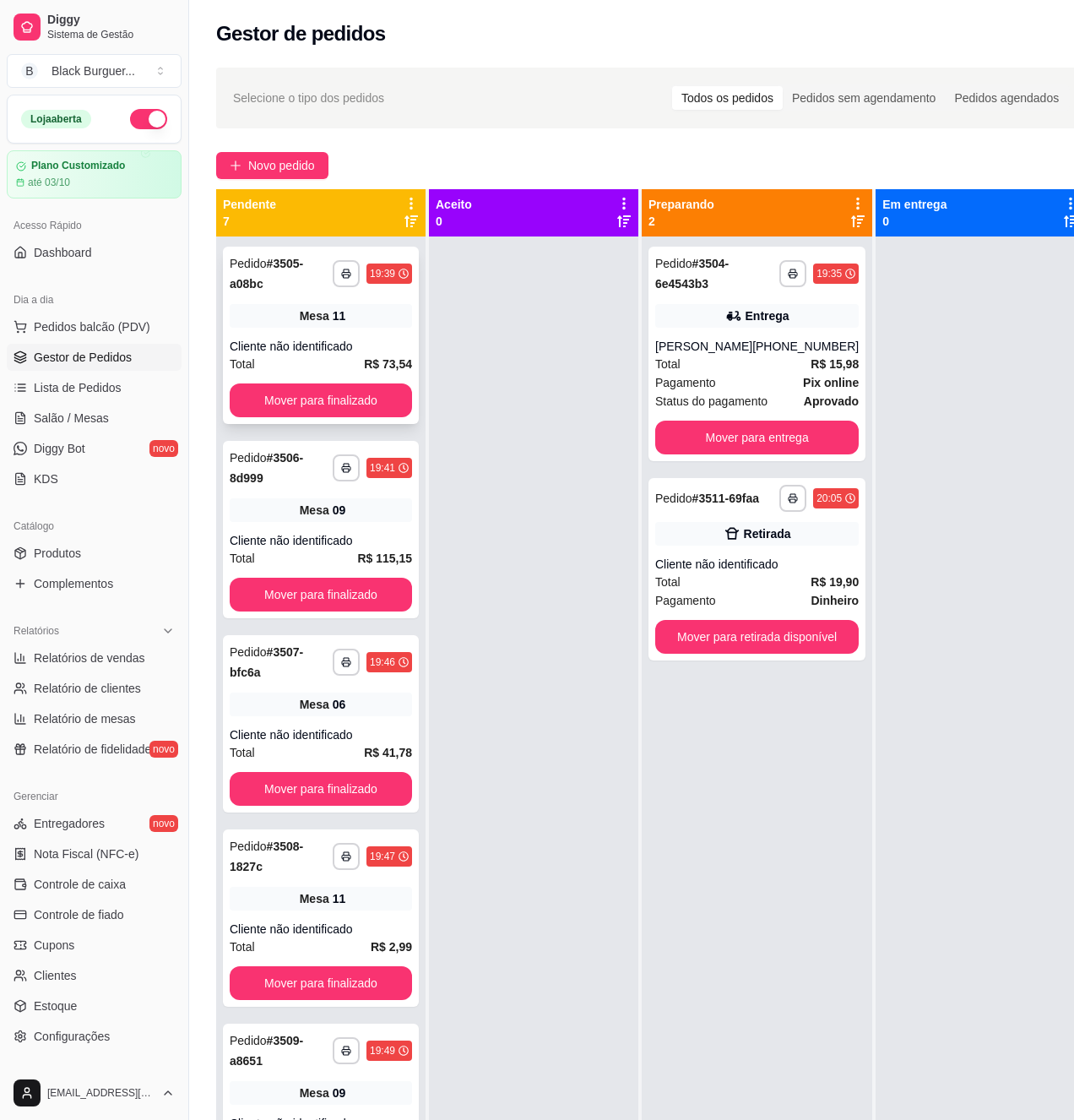
click at [265, 307] on div "Mesa 11" at bounding box center [320, 316] width 182 height 24
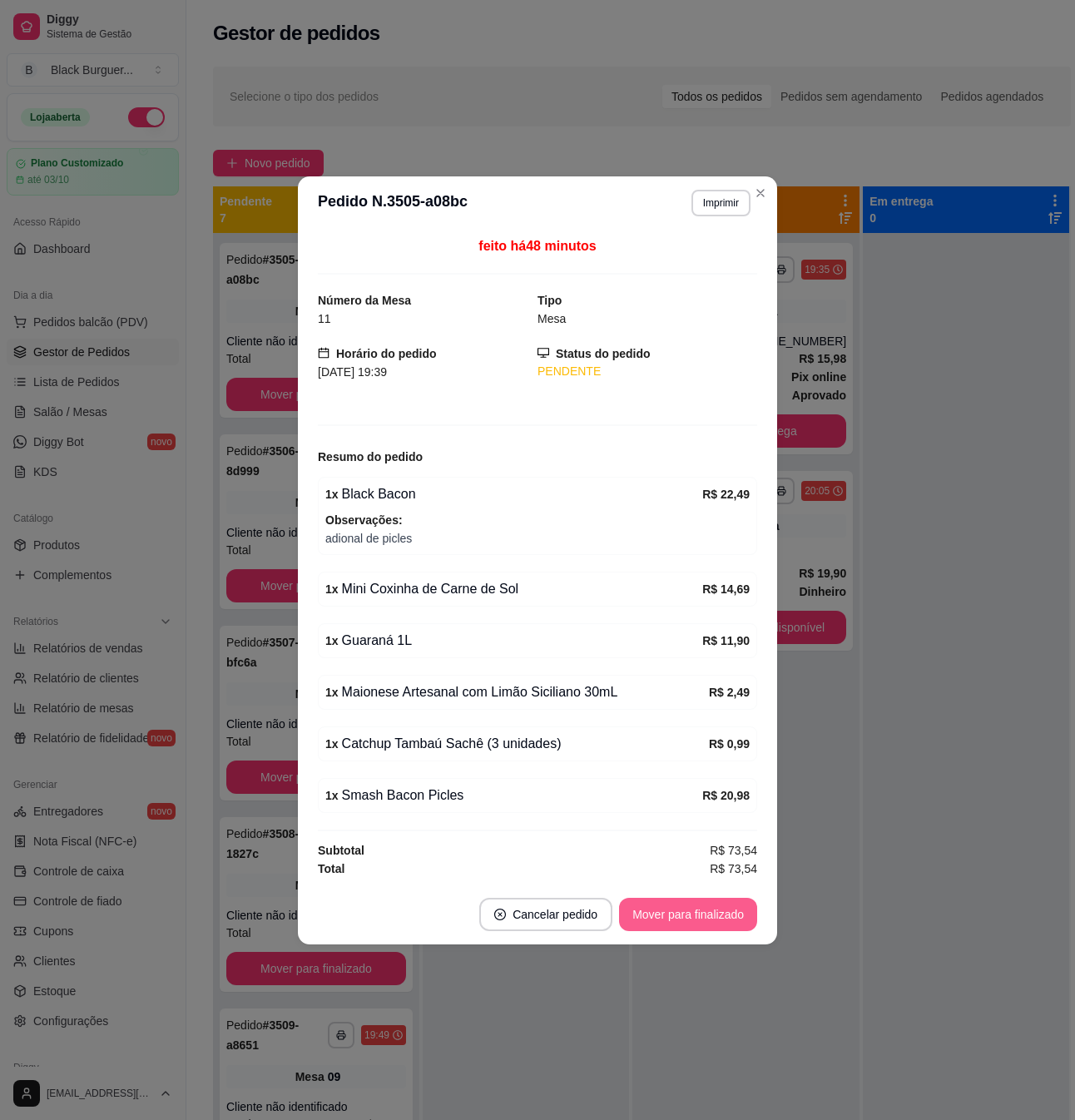
click at [719, 928] on button "Mover para finalizado" at bounding box center [688, 915] width 139 height 33
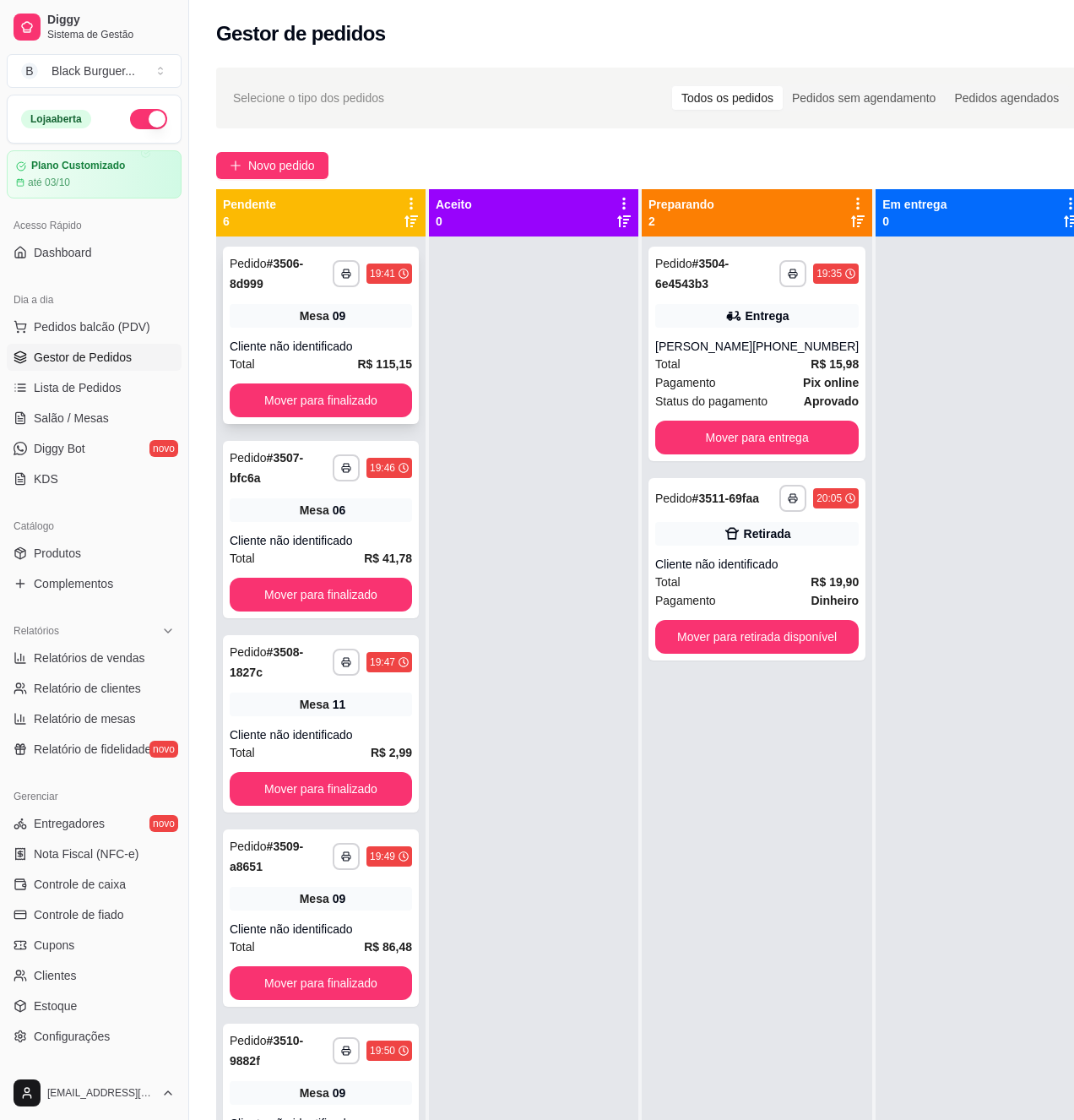
click at [299, 348] on div "Cliente não identificado" at bounding box center [320, 346] width 182 height 17
click at [294, 392] on button "Mover para finalizado" at bounding box center [321, 400] width 178 height 33
click at [297, 358] on div "Total R$ 41,78" at bounding box center [320, 364] width 182 height 19
click at [278, 562] on div "Total R$ 2,99" at bounding box center [320, 558] width 182 height 19
click at [280, 594] on button "Mover para finalizado" at bounding box center [320, 594] width 182 height 34
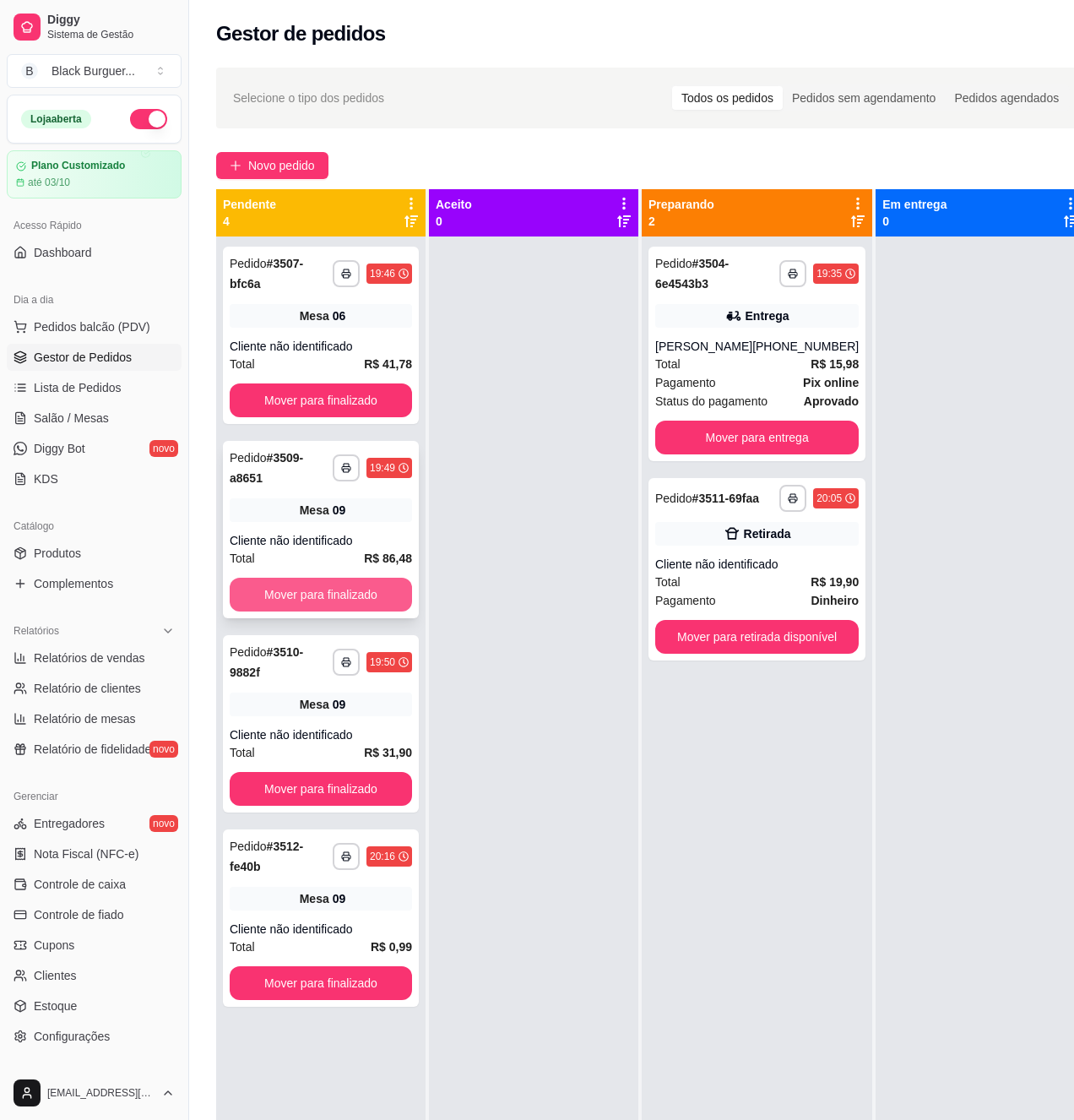
click at [350, 601] on button "Mover para finalizado" at bounding box center [320, 594] width 182 height 34
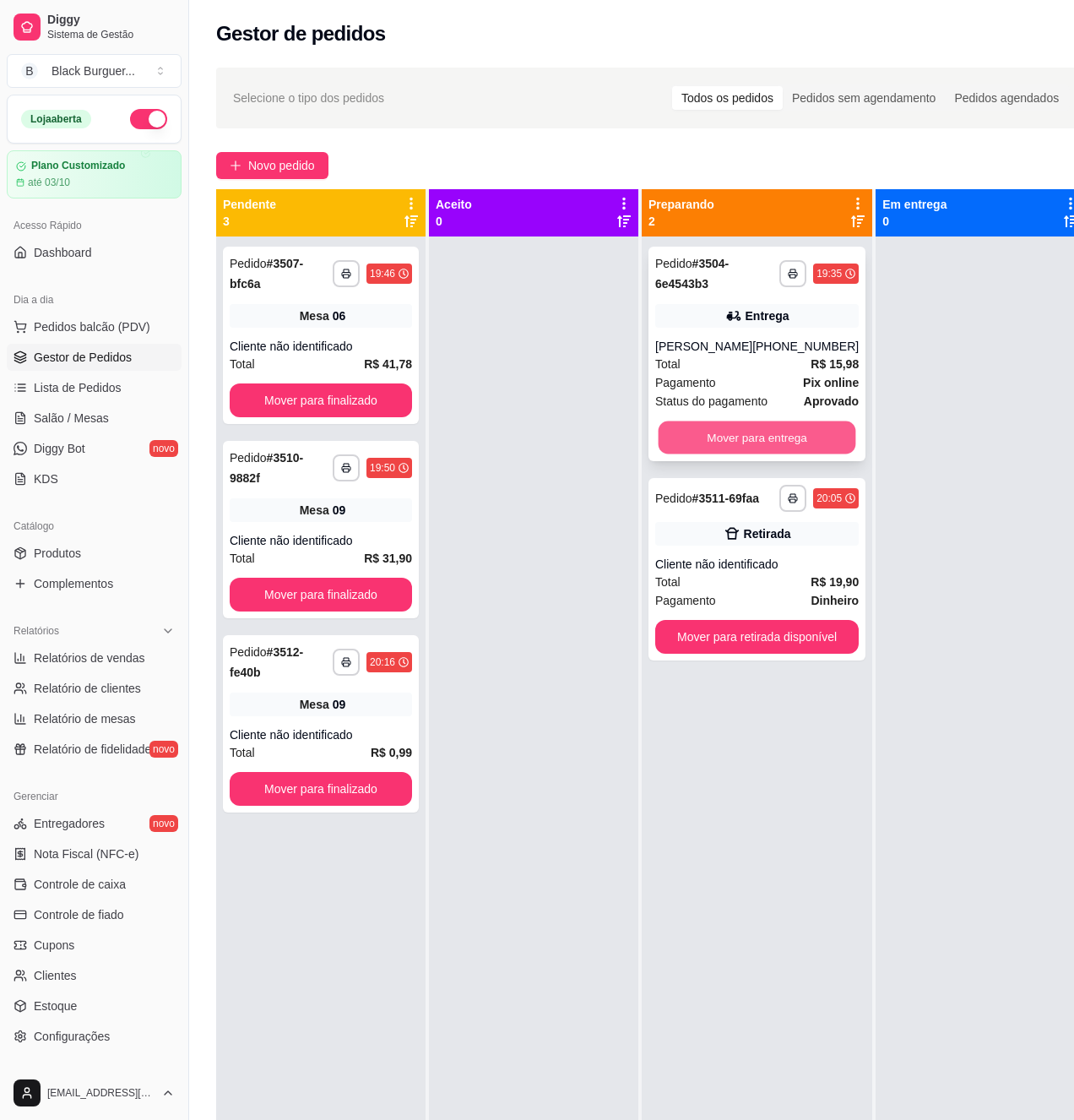
click at [771, 441] on button "Mover para entrega" at bounding box center [758, 438] width 197 height 33
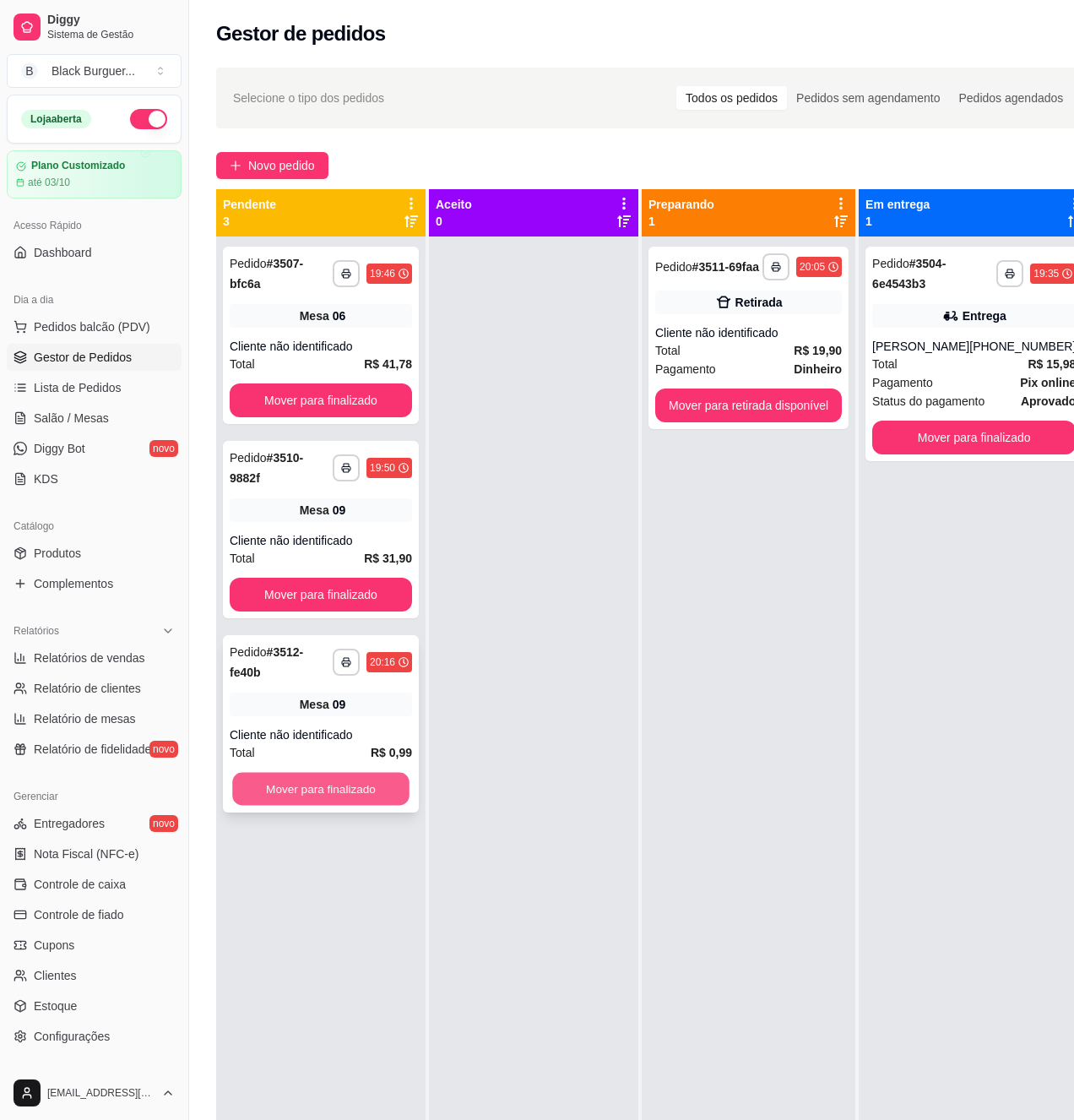
click at [336, 782] on button "Mover para finalizado" at bounding box center [321, 789] width 178 height 33
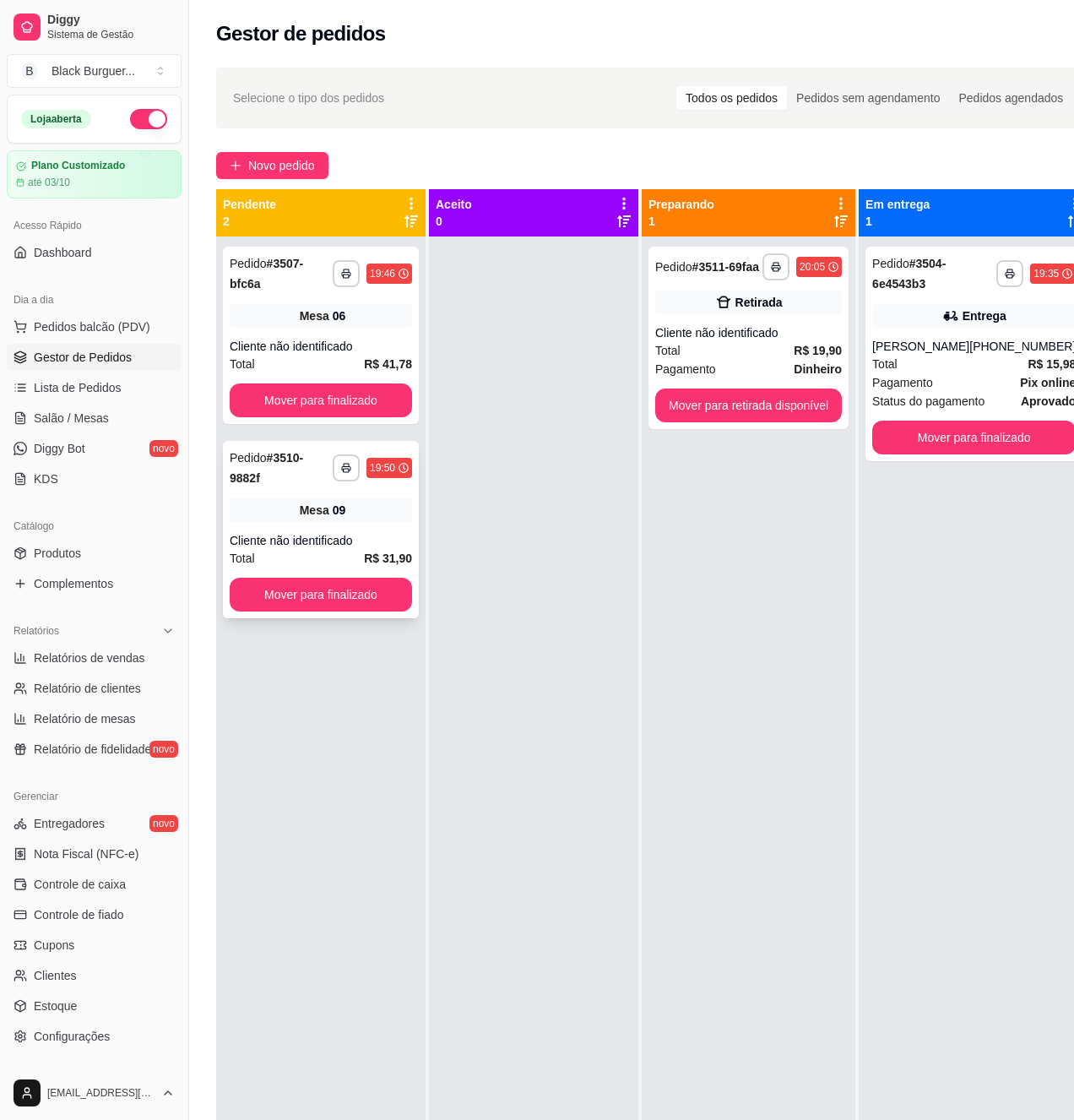
click at [304, 560] on div "Total R$ 31,90" at bounding box center [320, 558] width 182 height 19
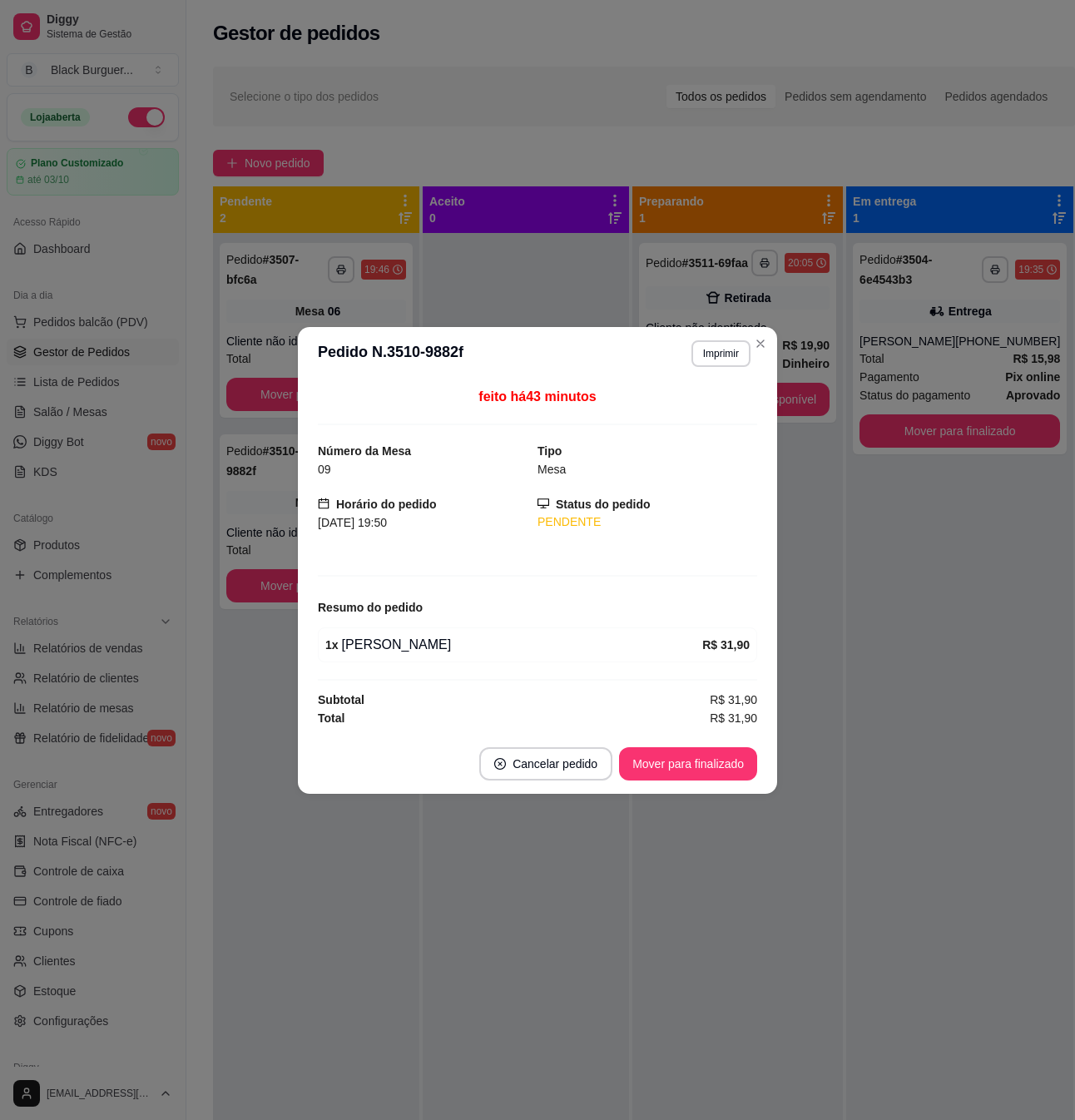
click at [300, 550] on div "feito há 43 minutos Número da Mesa 09 Tipo Mesa Horário do pedido [DATE] 19:50 …" at bounding box center [538, 557] width 480 height 354
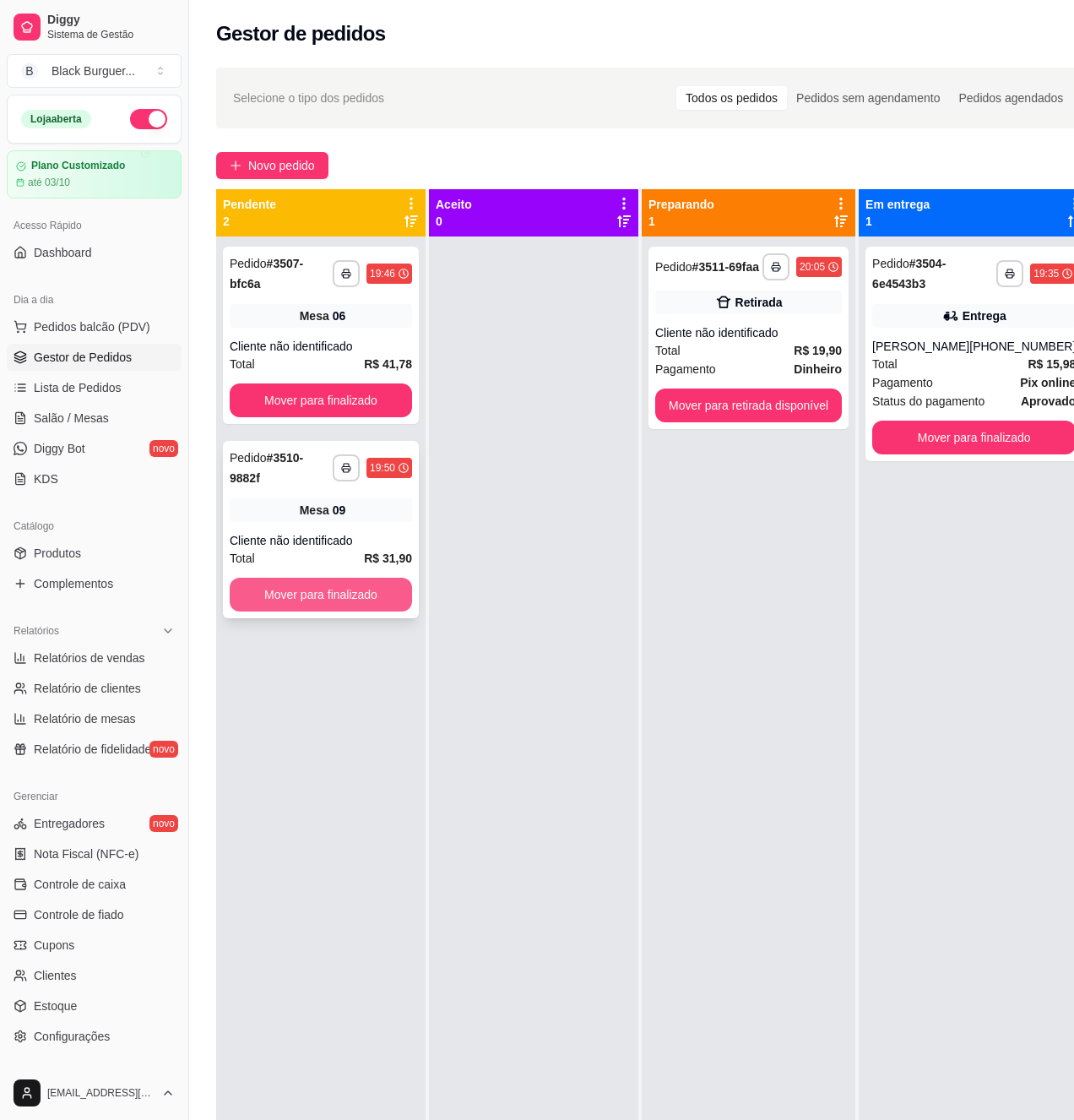
click at [262, 602] on button "Mover para finalizado" at bounding box center [320, 594] width 182 height 34
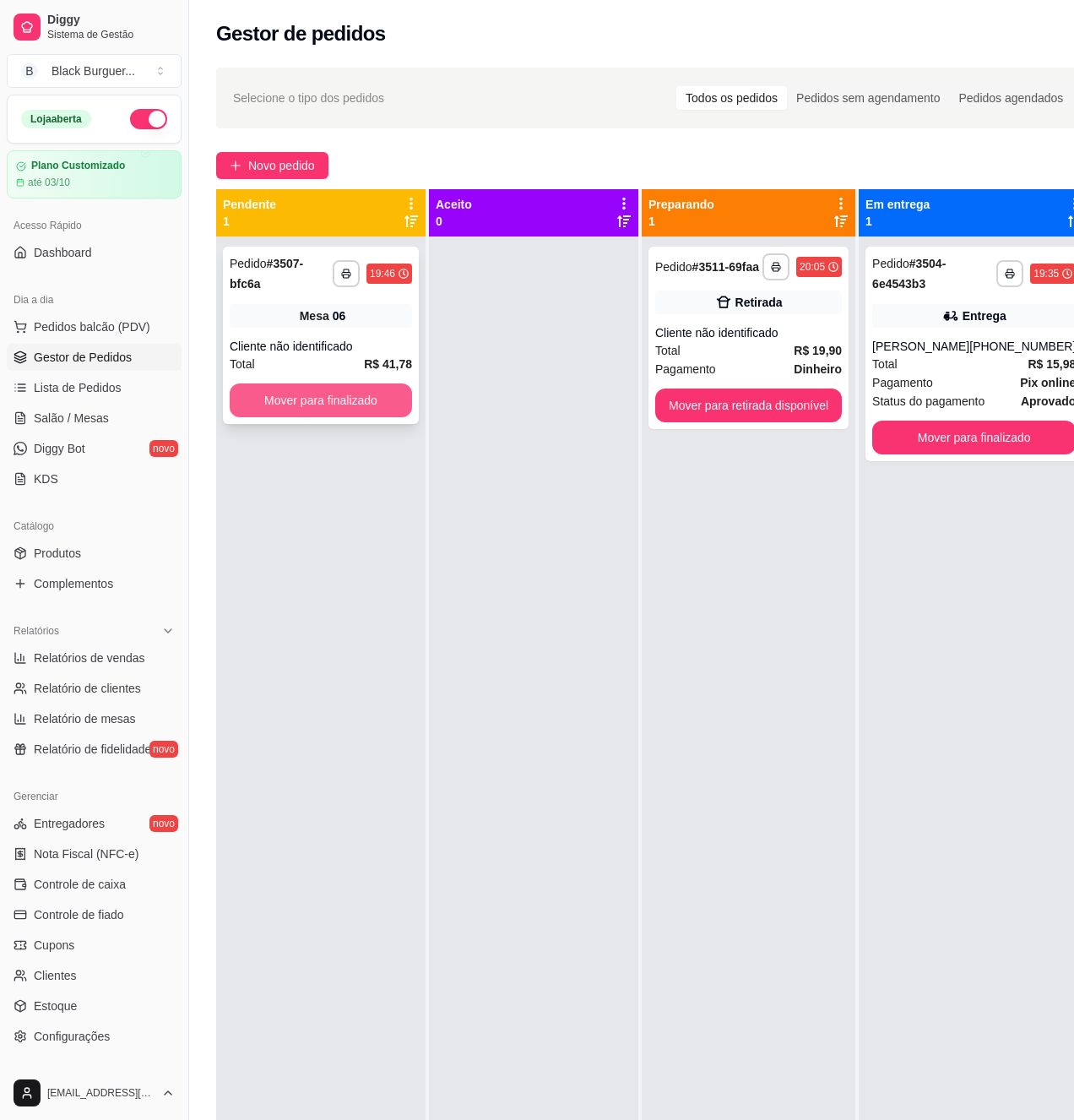
click at [375, 395] on button "Mover para finalizado" at bounding box center [320, 400] width 182 height 34
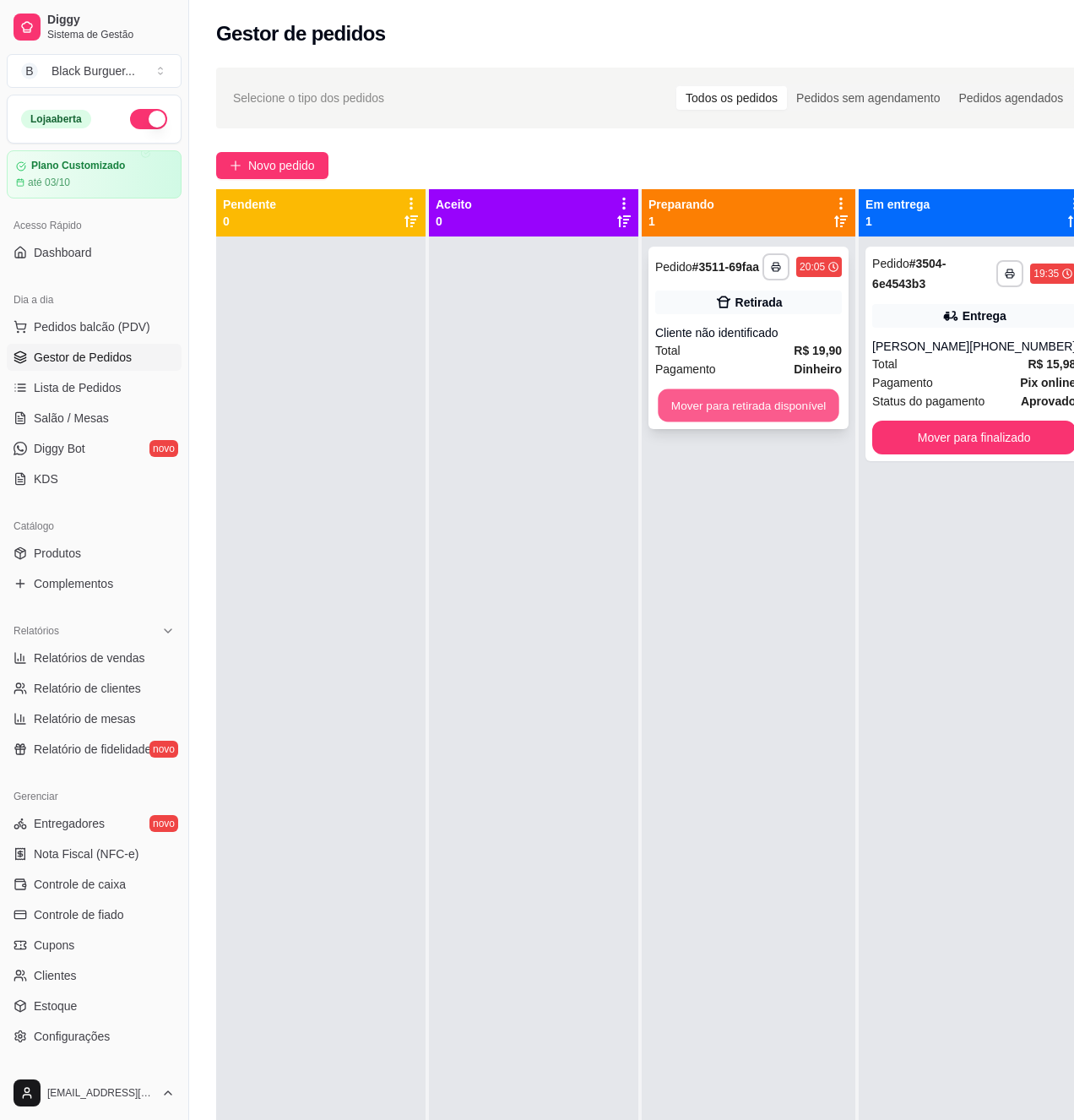
click at [778, 413] on button "Mover para retirada disponível" at bounding box center [748, 405] width 180 height 33
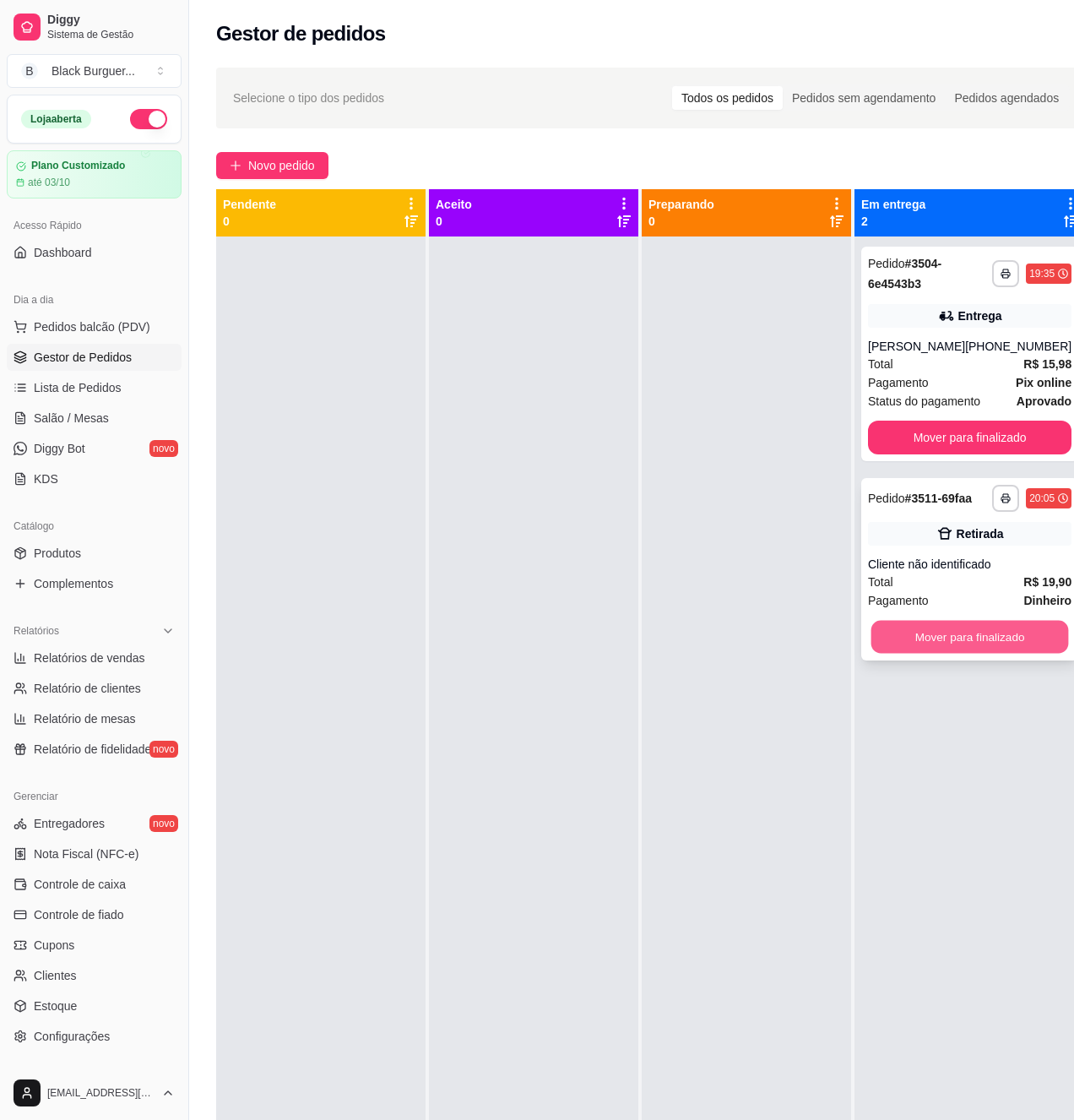
click at [961, 632] on button "Mover para finalizado" at bounding box center [970, 636] width 197 height 33
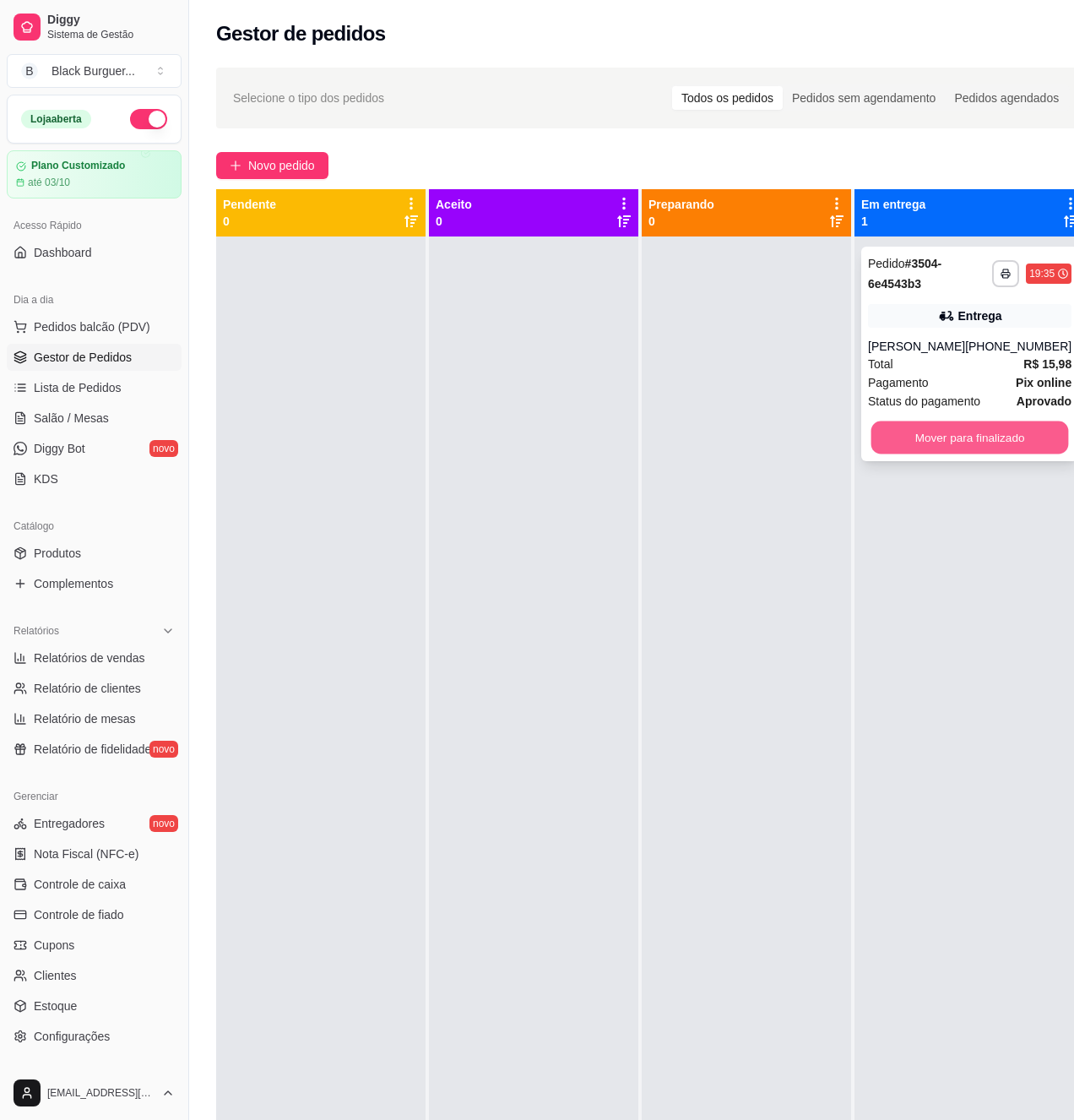
click at [935, 427] on button "Mover para finalizado" at bounding box center [970, 438] width 197 height 33
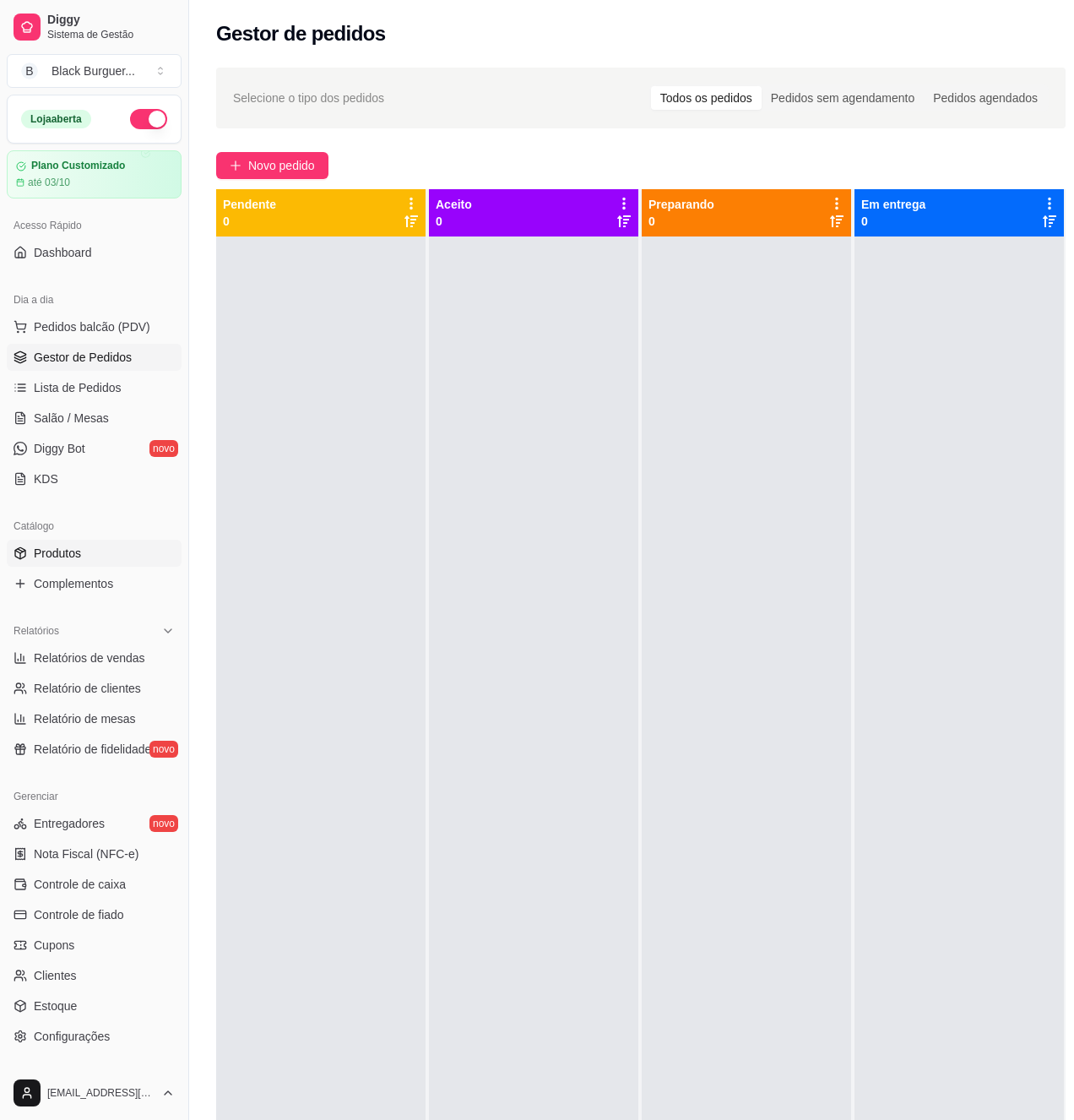
click at [64, 554] on span "Produtos" at bounding box center [57, 553] width 47 height 17
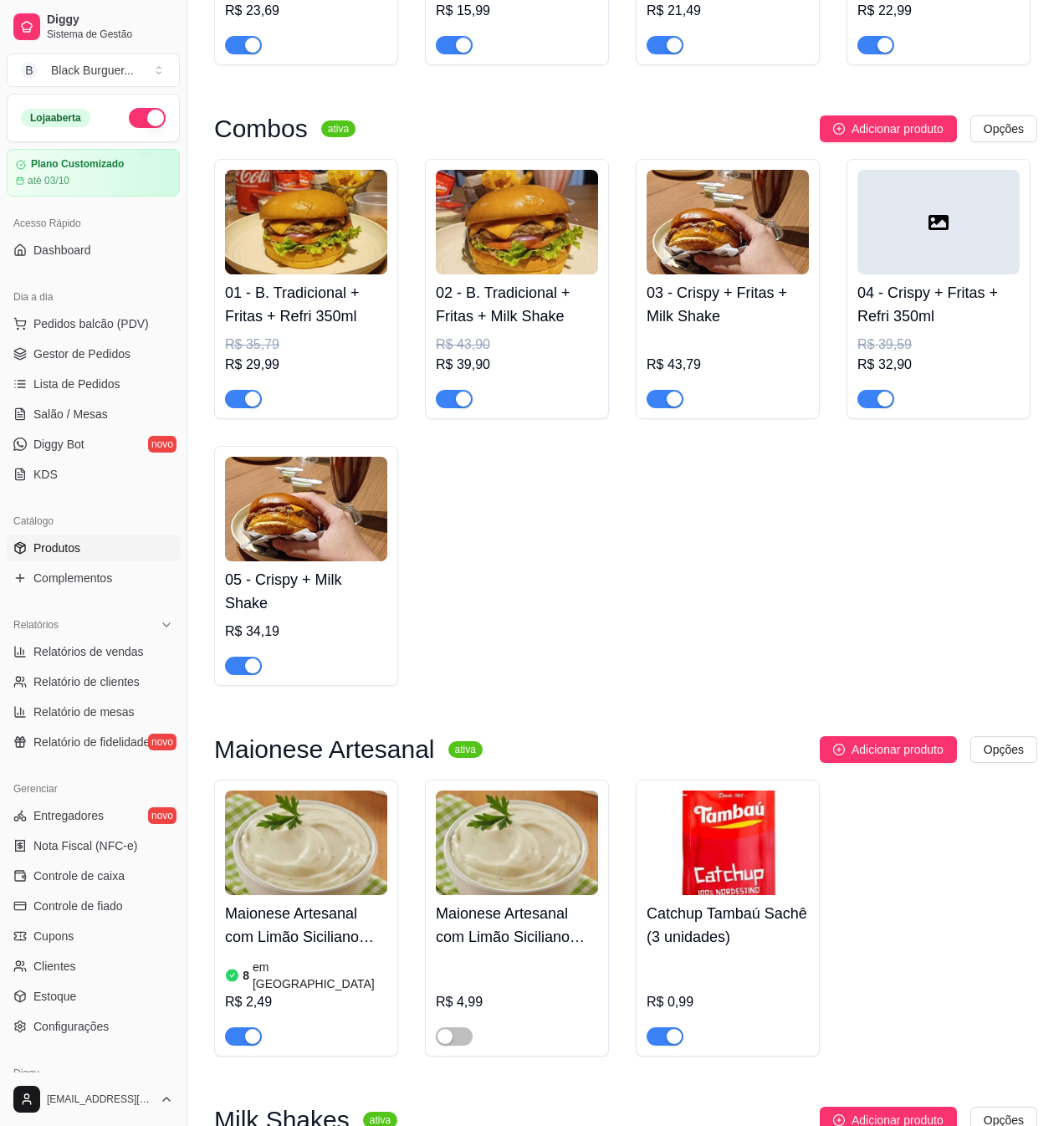
scroll to position [3122, 0]
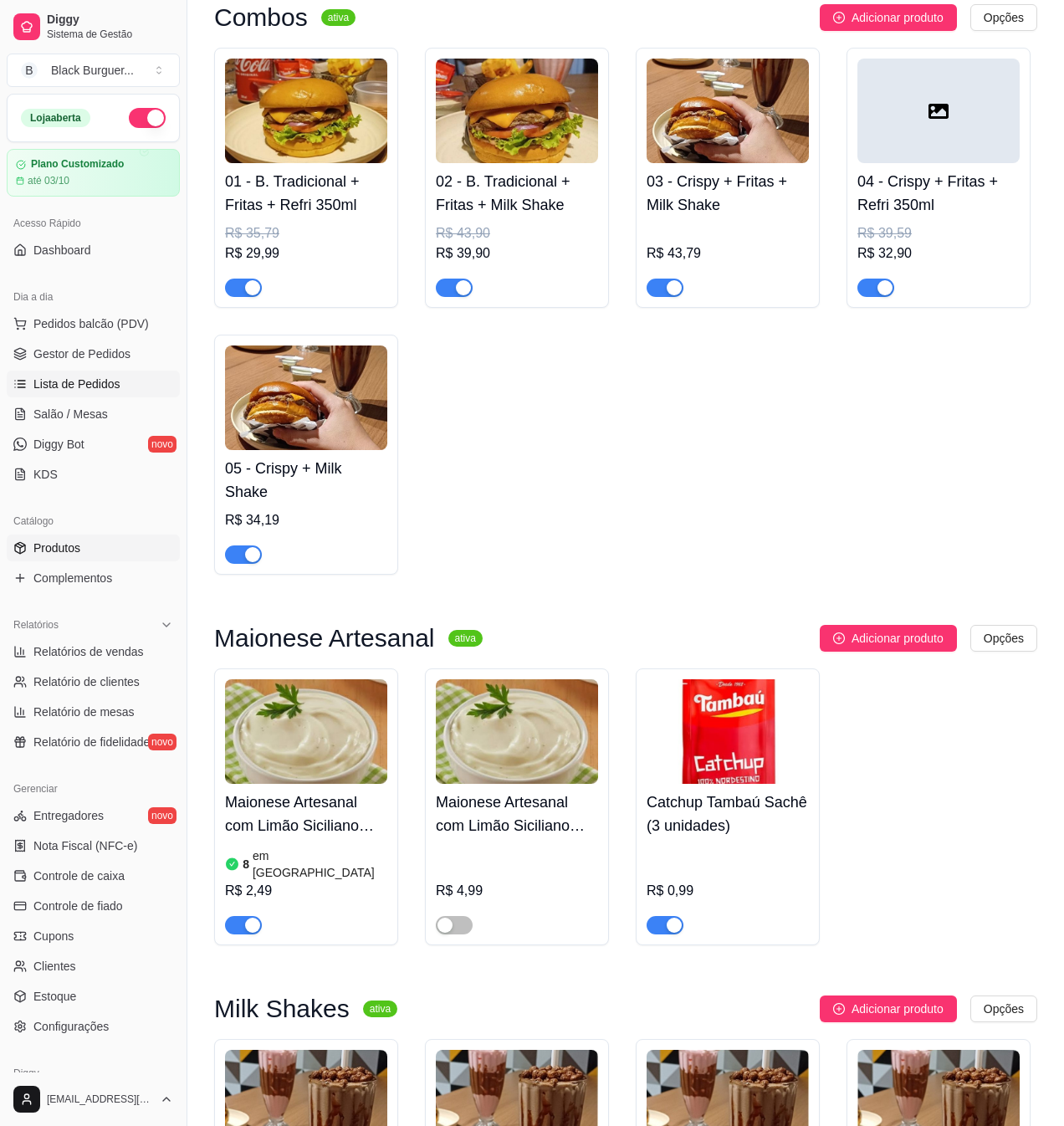
click at [48, 390] on span "Lista de Pedidos" at bounding box center [77, 383] width 87 height 17
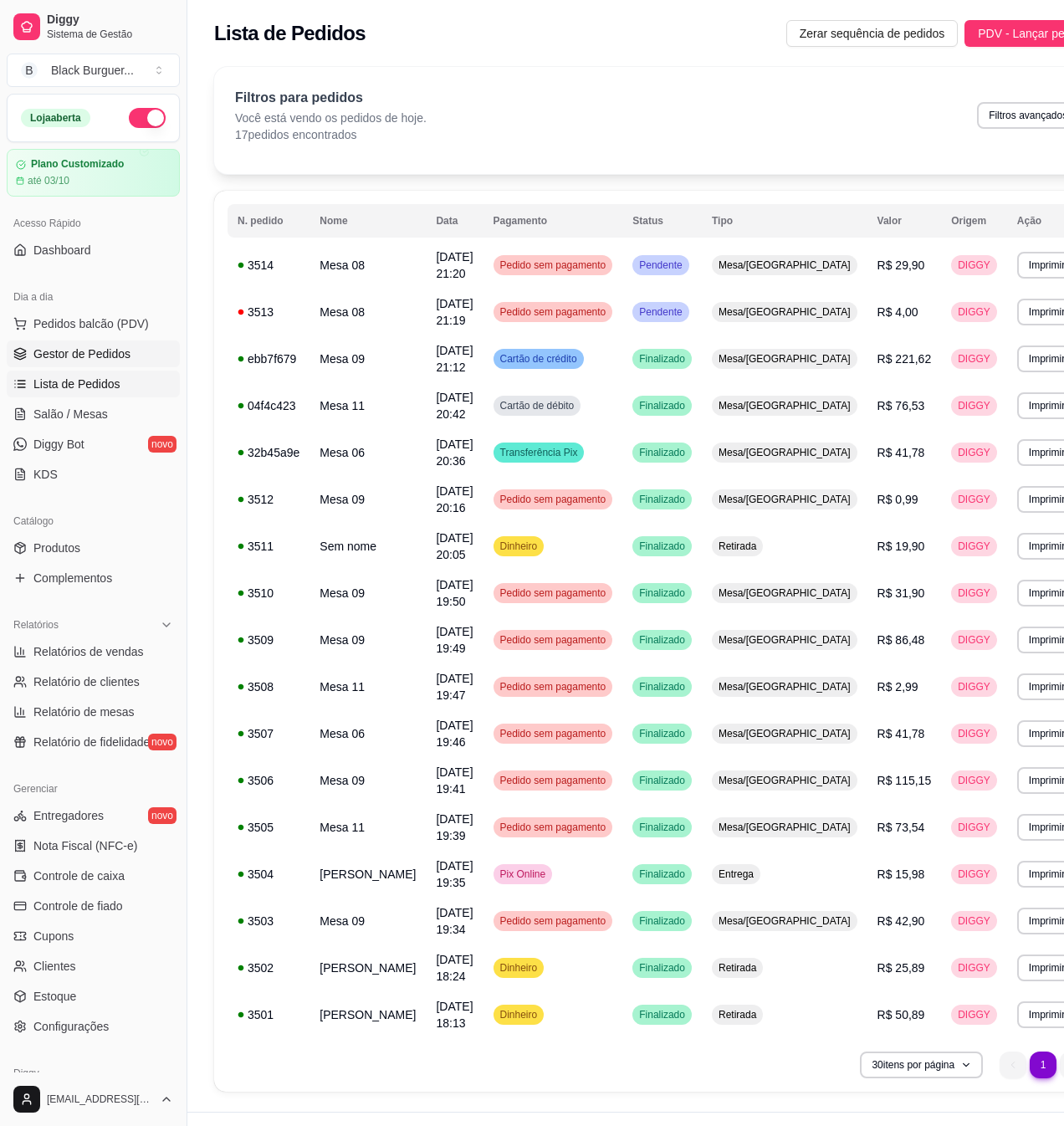
click at [47, 357] on span "Gestor de Pedidos" at bounding box center [82, 354] width 97 height 17
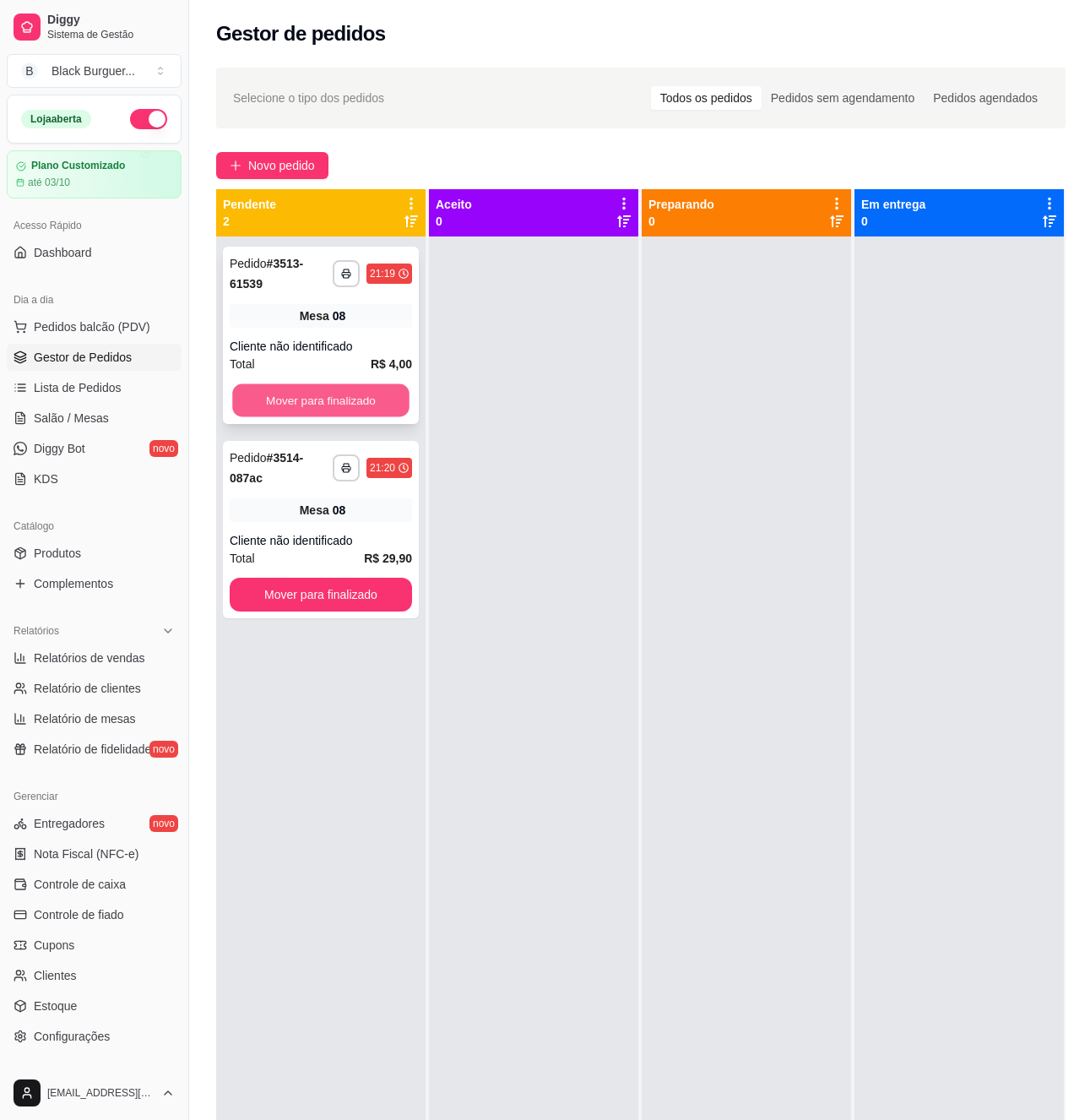
click at [315, 404] on button "Mover para finalizado" at bounding box center [321, 400] width 178 height 33
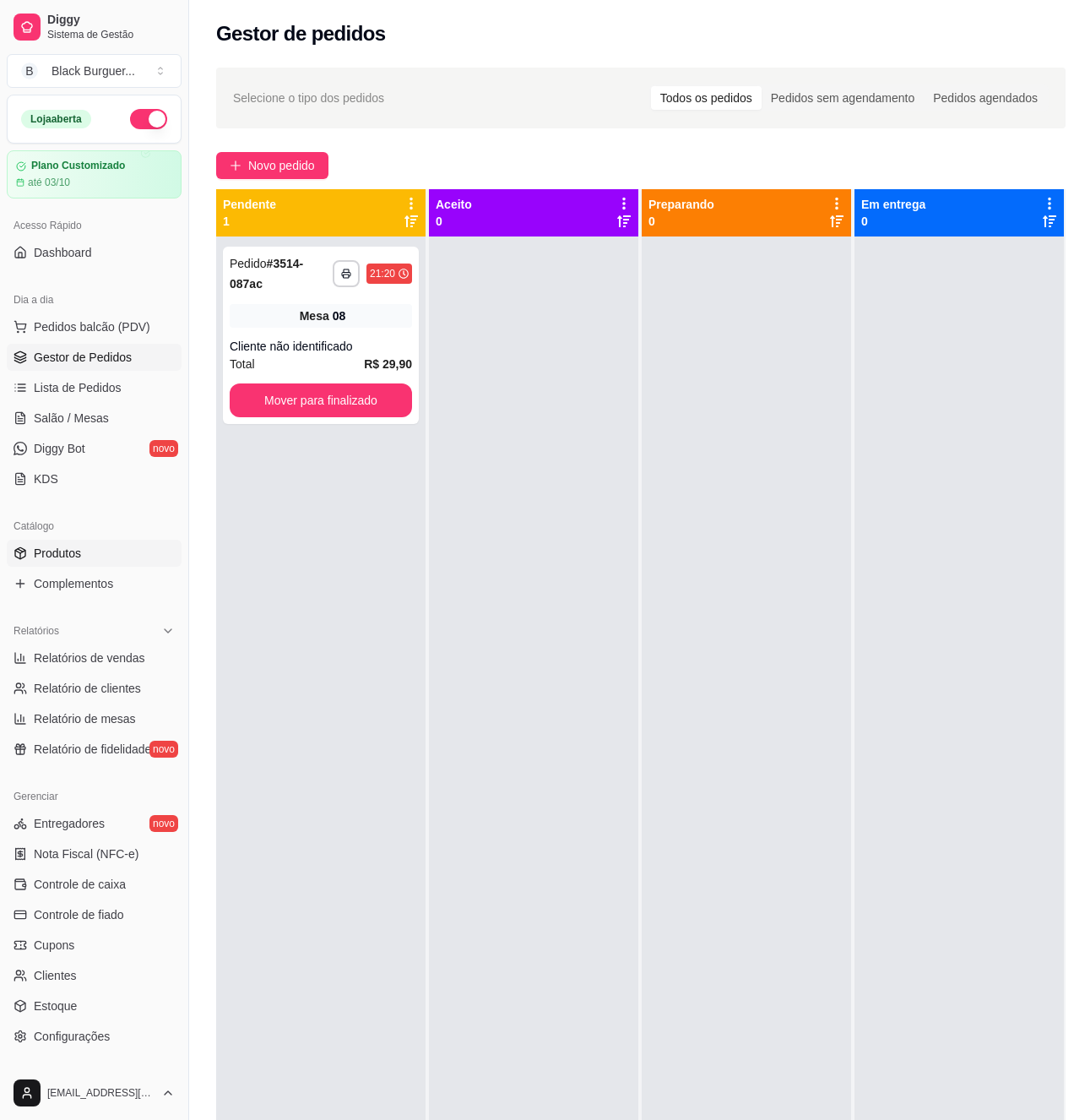
click at [82, 549] on link "Produtos" at bounding box center [94, 553] width 175 height 27
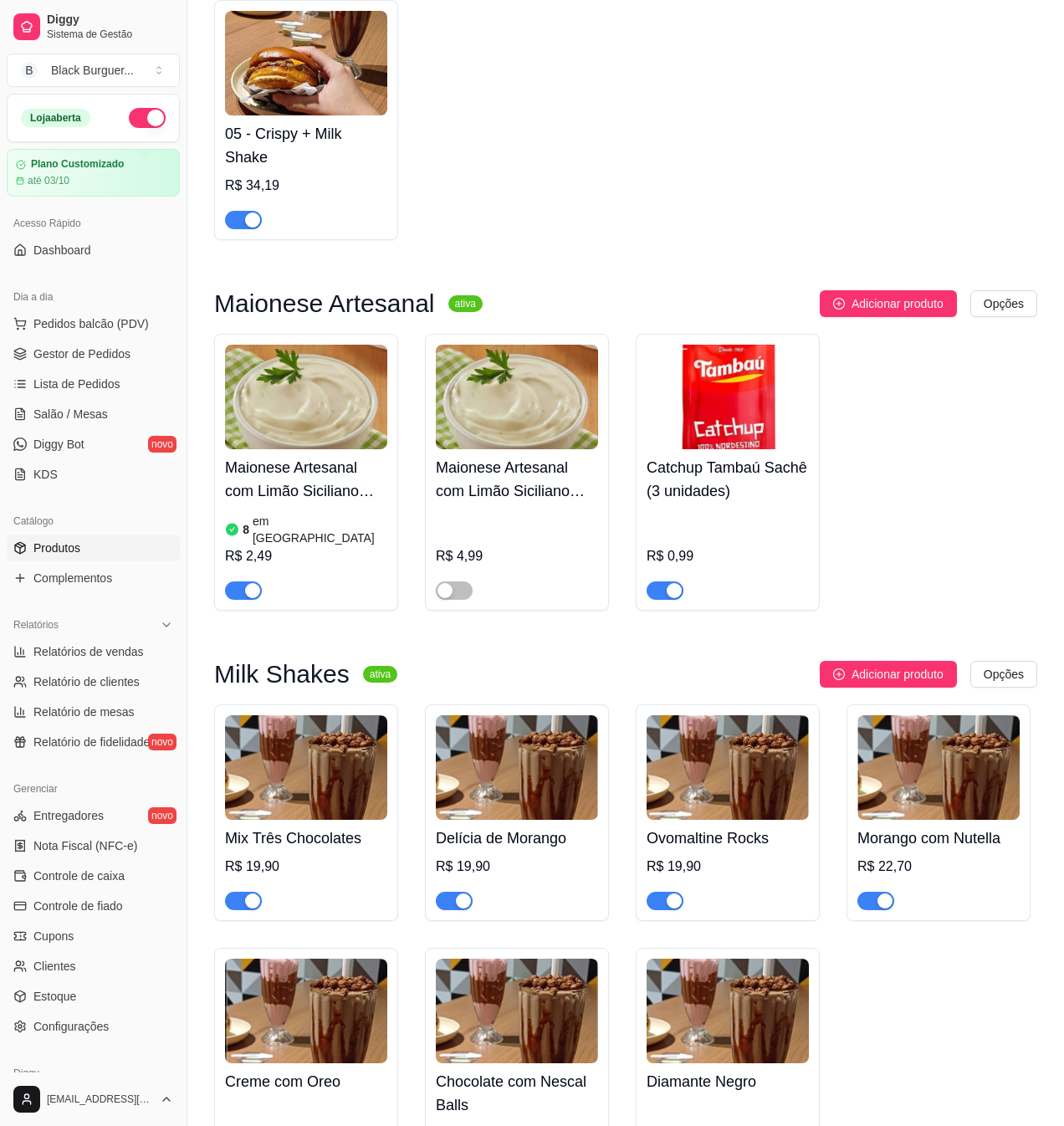
scroll to position [3902, 0]
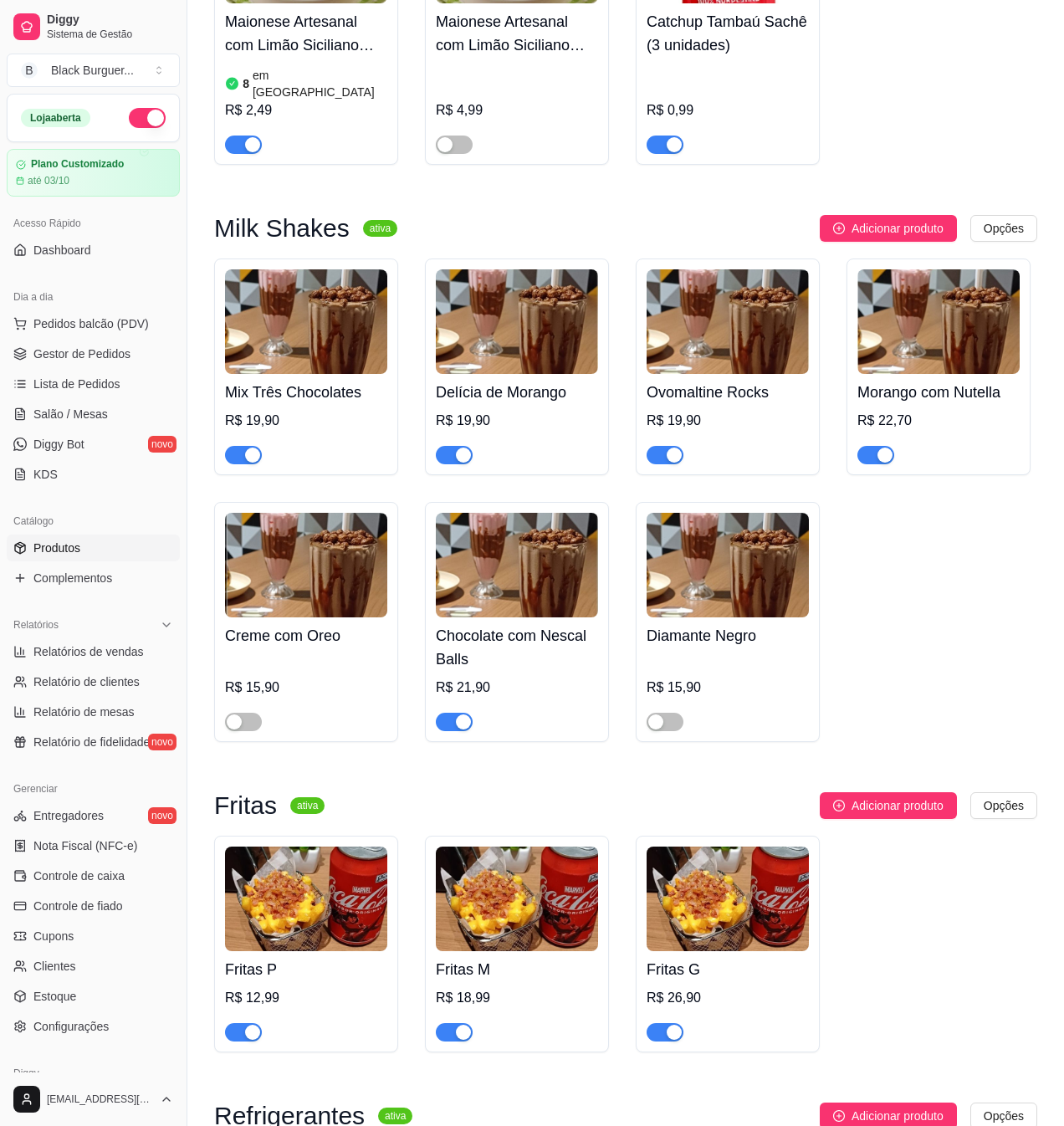
click at [452, 445] on button "button" at bounding box center [453, 454] width 37 height 19
click at [865, 456] on span "button" at bounding box center [875, 454] width 37 height 19
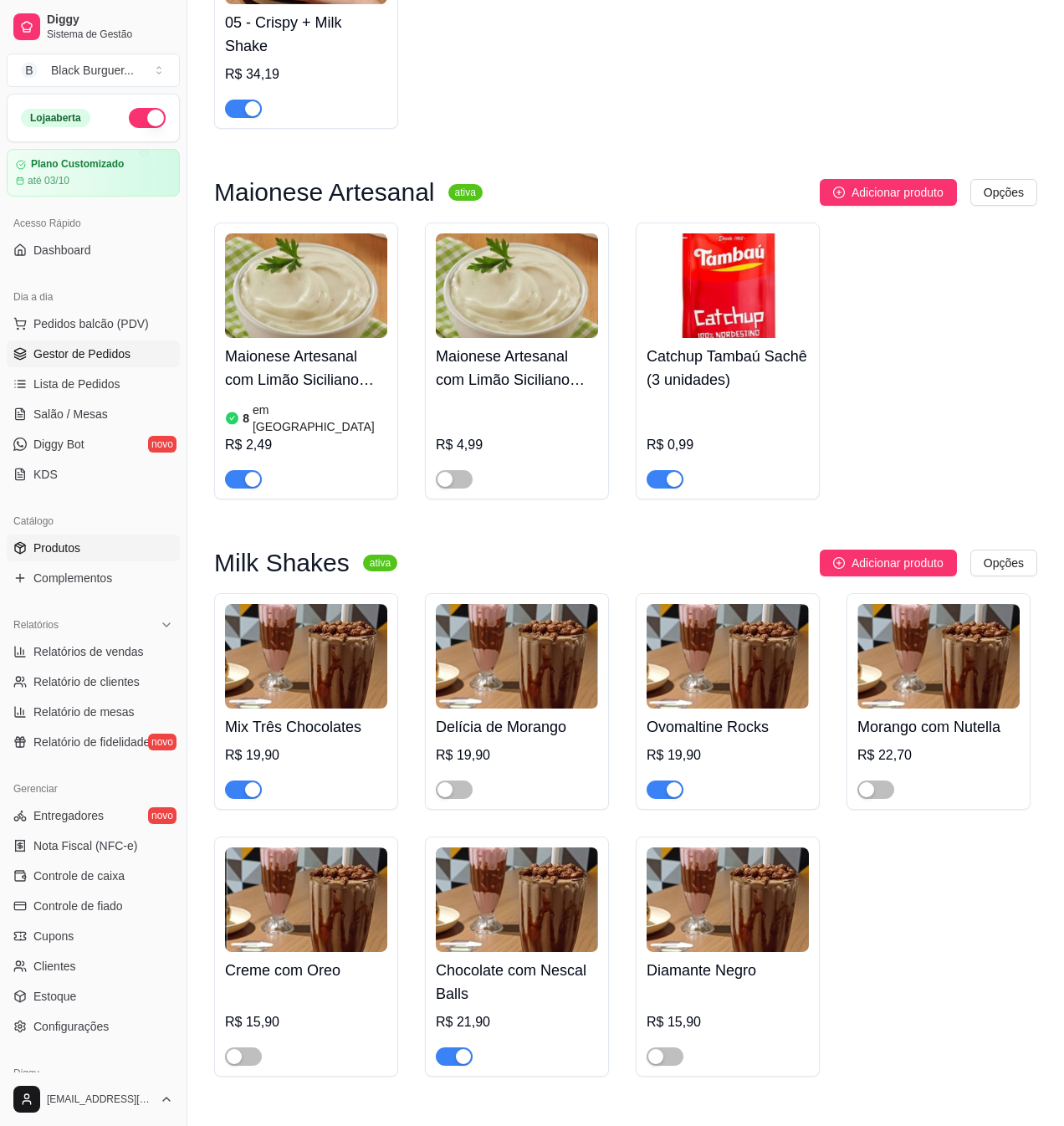
click at [79, 345] on link "Gestor de Pedidos" at bounding box center [93, 354] width 173 height 27
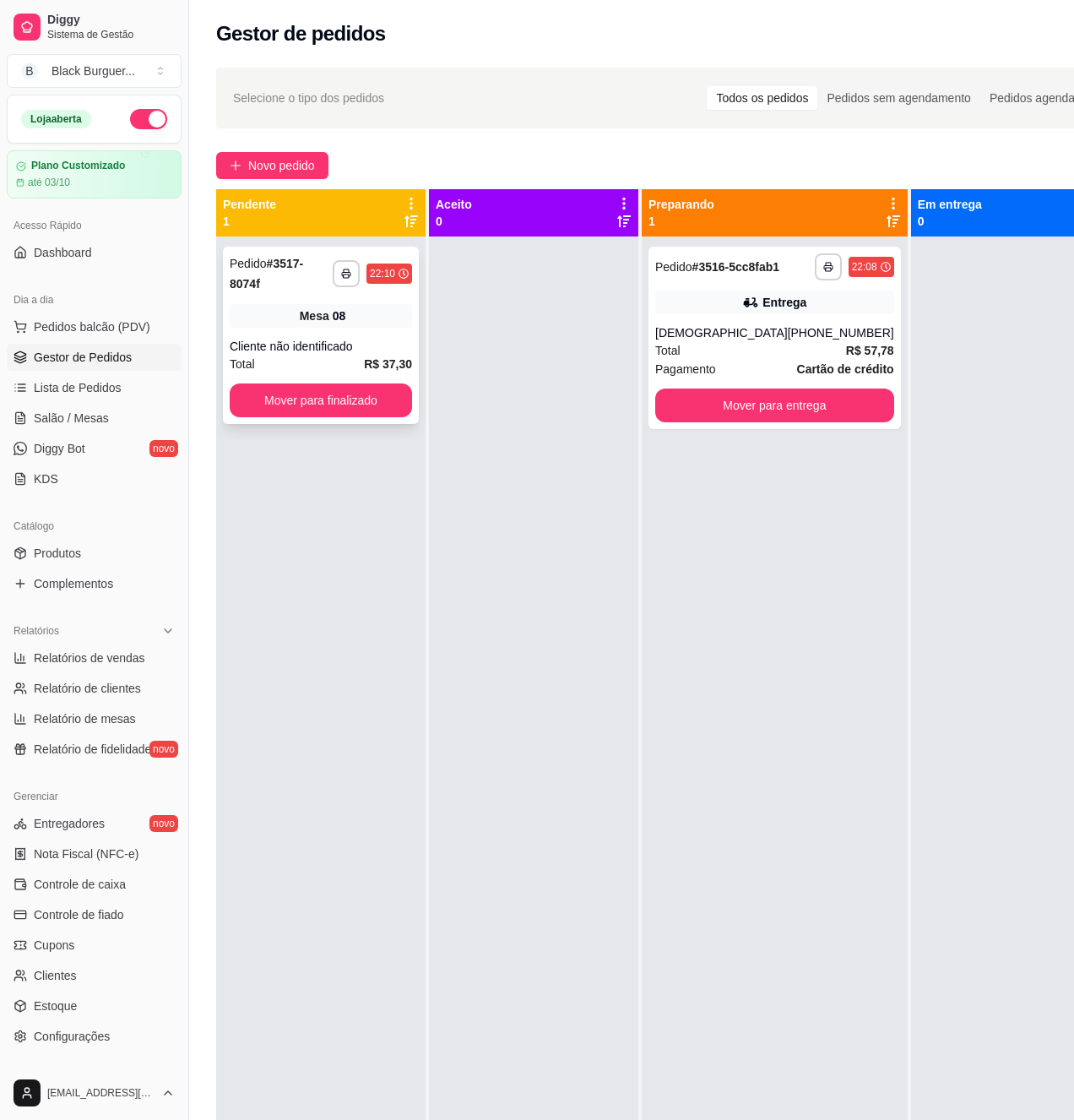
click at [349, 341] on div "Cliente não identificado" at bounding box center [320, 346] width 182 height 17
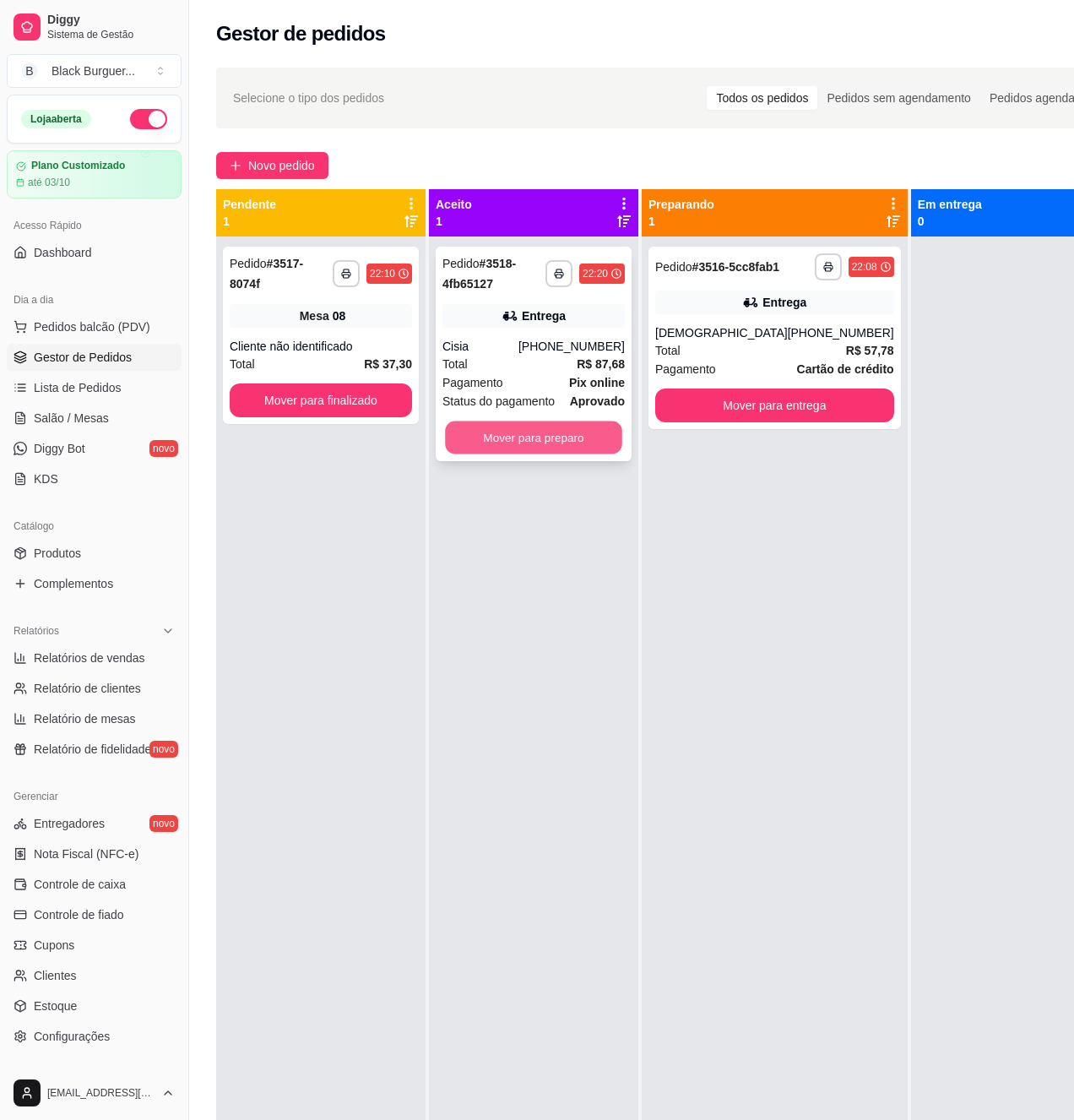
click at [517, 441] on button "Mover para preparo" at bounding box center [534, 438] width 178 height 33
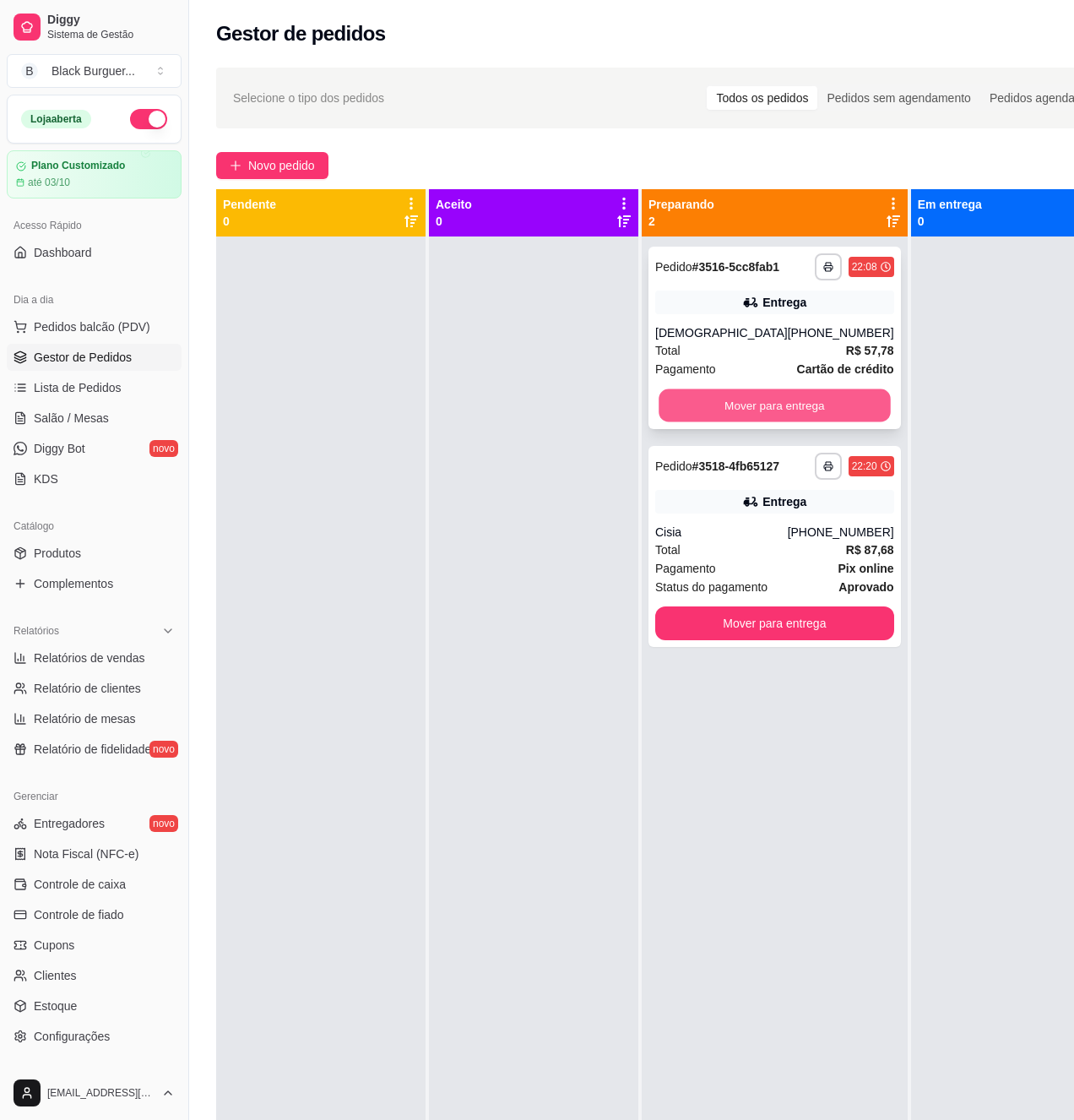
click at [757, 422] on button "Mover para entrega" at bounding box center [775, 405] width 231 height 33
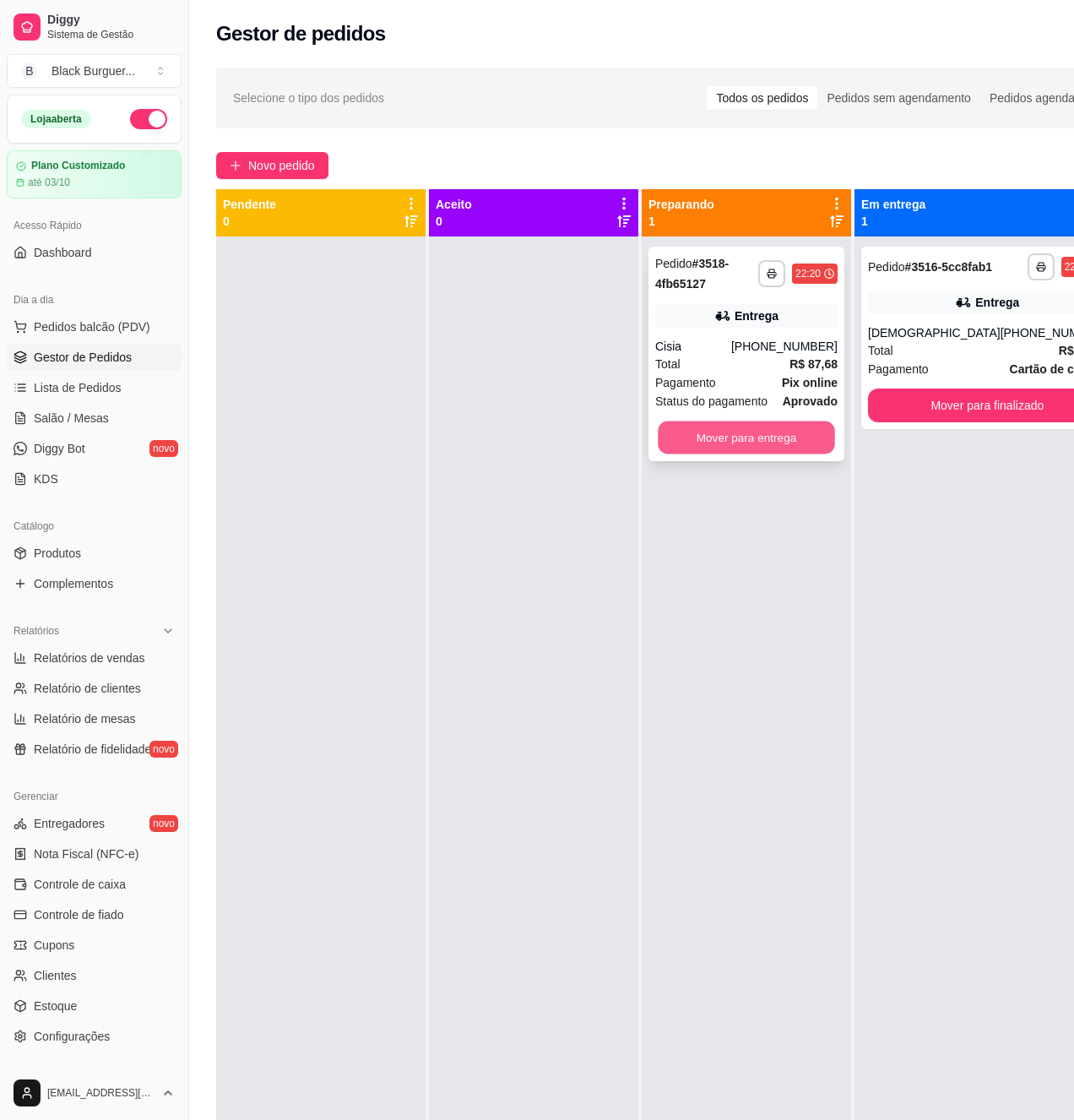
click at [734, 438] on button "Mover para entrega" at bounding box center [747, 438] width 178 height 33
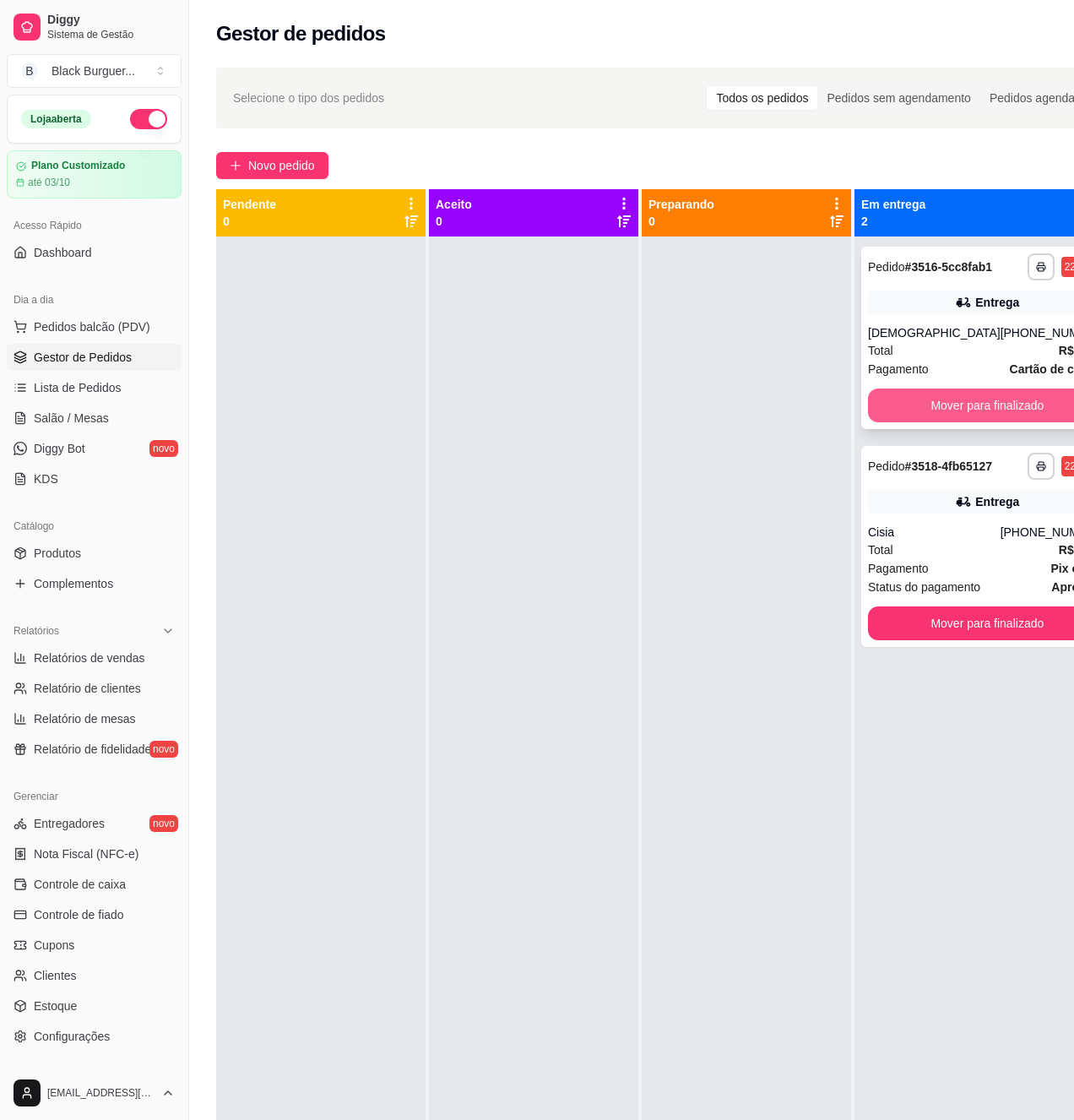
click at [998, 422] on button "Mover para finalizado" at bounding box center [988, 406] width 239 height 34
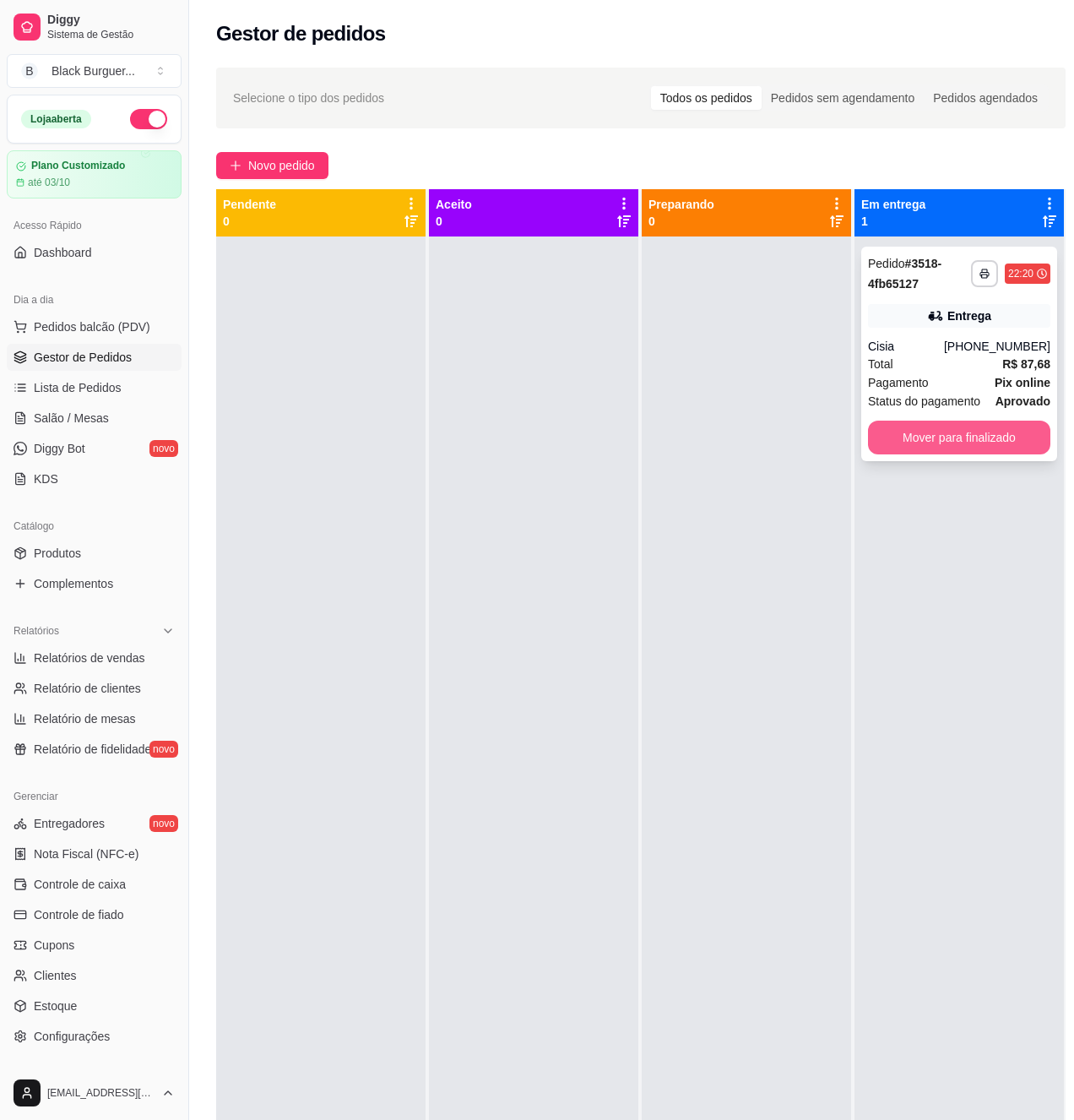
click at [945, 436] on button "Mover para finalizado" at bounding box center [959, 438] width 182 height 34
